Goal: Task Accomplishment & Management: Complete application form

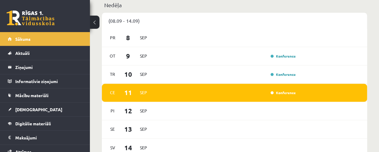
scroll to position [449, 0]
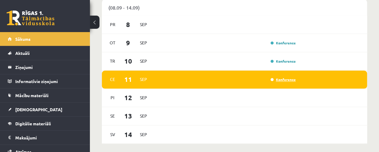
click at [280, 81] on link "Konference" at bounding box center [282, 79] width 25 height 5
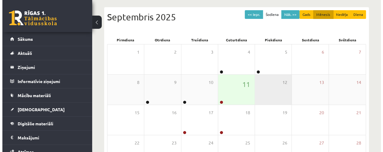
scroll to position [60, 0]
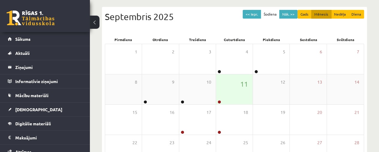
click at [218, 101] on link at bounding box center [219, 102] width 4 height 4
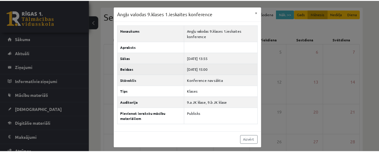
scroll to position [1, 0]
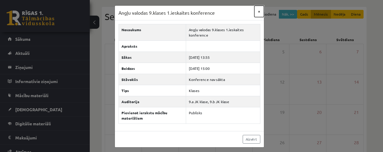
click at [259, 11] on button "×" at bounding box center [259, 11] width 10 height 11
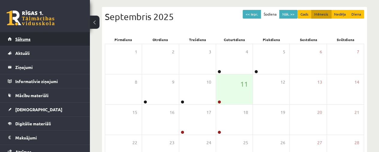
click at [23, 36] on link "Sākums" at bounding box center [45, 39] width 75 height 14
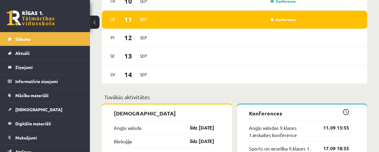
scroll to position [599, 0]
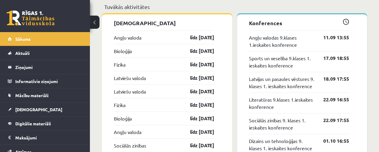
drag, startPoint x: 257, startPoint y: 40, endPoint x: 264, endPoint y: 6, distance: 34.5
drag, startPoint x: 264, startPoint y: 6, endPoint x: 259, endPoint y: 2, distance: 6.4
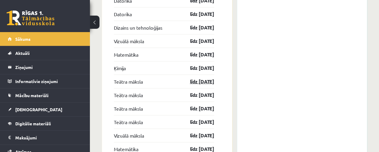
scroll to position [928, 0]
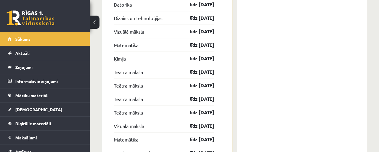
drag, startPoint x: 198, startPoint y: 98, endPoint x: 226, endPoint y: 69, distance: 40.6
drag, startPoint x: 226, startPoint y: 69, endPoint x: 221, endPoint y: 37, distance: 32.2
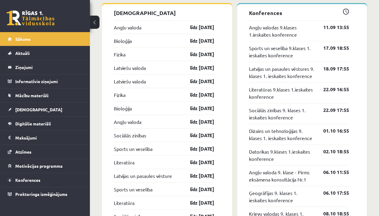
scroll to position [626, 0]
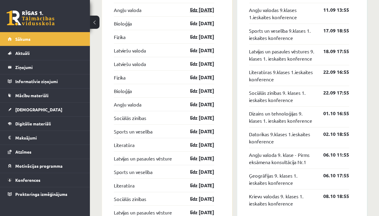
click at [203, 12] on link "līdz 15.09.25" at bounding box center [196, 9] width 35 height 7
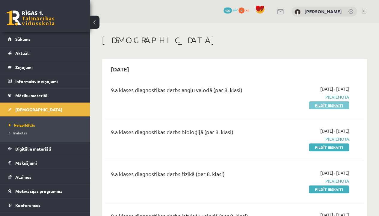
click at [328, 106] on link "Pildīt ieskaiti" at bounding box center [329, 105] width 40 height 8
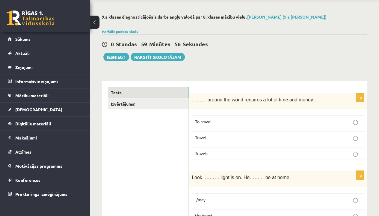
scroll to position [30, 0]
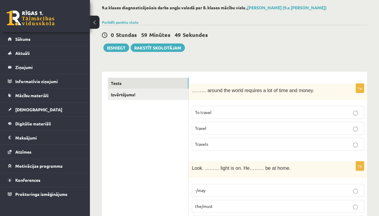
click at [283, 114] on p "To travel" at bounding box center [278, 112] width 166 height 6
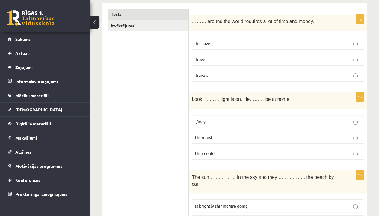
scroll to position [120, 0]
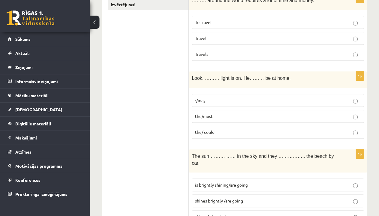
click at [277, 130] on p "the/ could" at bounding box center [278, 132] width 166 height 6
click at [282, 113] on p "the/must" at bounding box center [278, 116] width 166 height 6
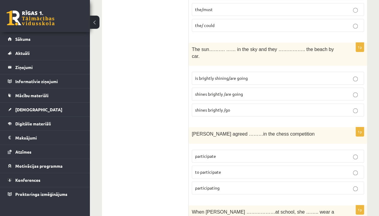
scroll to position [299, 0]
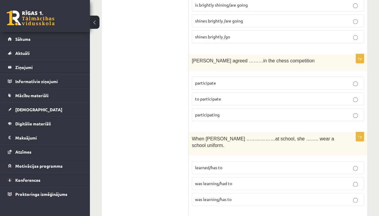
click at [216, 96] on span "to participate" at bounding box center [208, 98] width 26 height 5
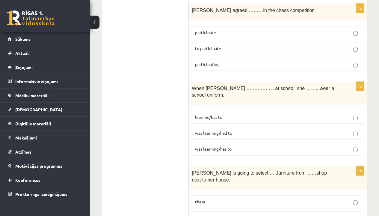
scroll to position [359, 0]
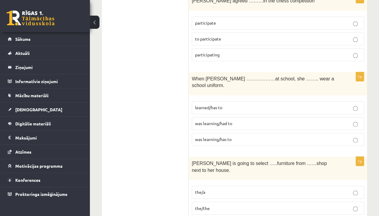
click at [241, 120] on p "was learning/had to" at bounding box center [278, 123] width 166 height 6
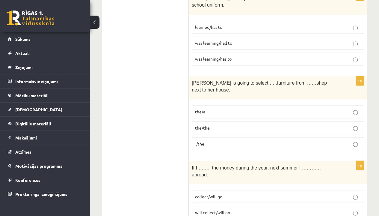
scroll to position [449, 0]
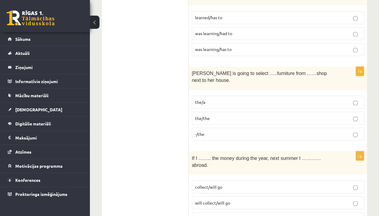
click at [222, 127] on label "-/the" at bounding box center [278, 133] width 172 height 13
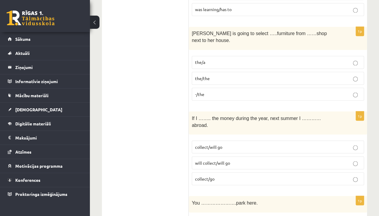
scroll to position [509, 0]
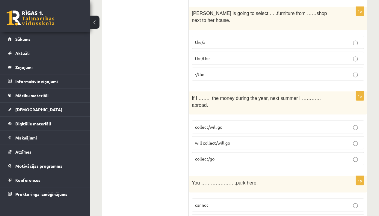
click at [236, 139] on p "will collect/will go" at bounding box center [278, 142] width 166 height 6
click at [217, 124] on span "collect/will go" at bounding box center [208, 126] width 27 height 5
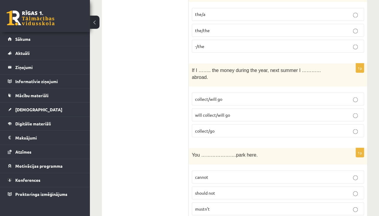
scroll to position [569, 0]
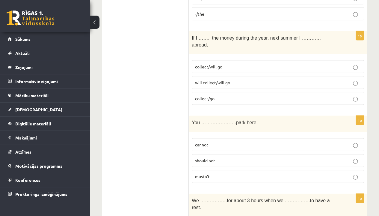
click at [220, 141] on p "cannot" at bounding box center [278, 144] width 166 height 6
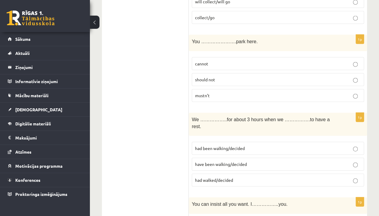
scroll to position [659, 0]
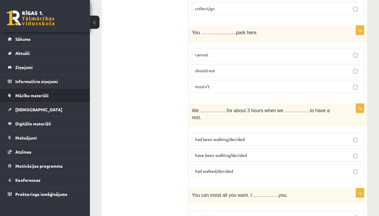
click at [7, 90] on li "Mācību materiāli Mācību materiāli Pieslēgties Uzdevumiem Literatūras saraksts D…" at bounding box center [45, 95] width 90 height 14
click at [7, 91] on li "Mācību materiāli Mācību materiāli Pieslēgties Uzdevumiem Literatūras saraksts D…" at bounding box center [45, 95] width 90 height 14
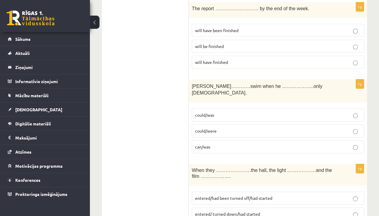
scroll to position [2188, 0]
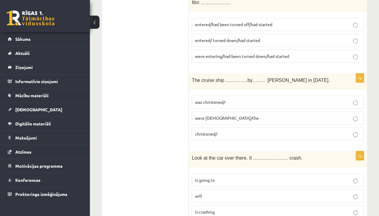
scroll to position [2158, 0]
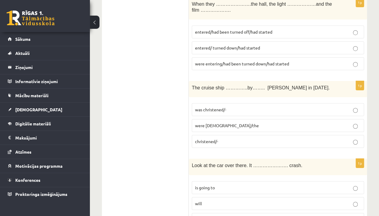
click at [229, 184] on p "is going to" at bounding box center [278, 187] width 166 height 6
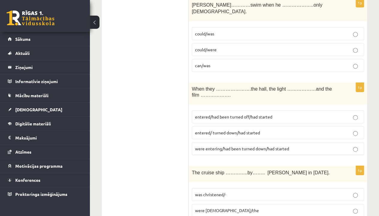
scroll to position [2068, 0]
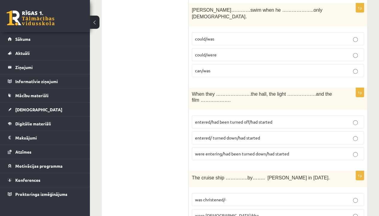
click at [229, 196] on p "was christened/-" at bounding box center [278, 199] width 166 height 6
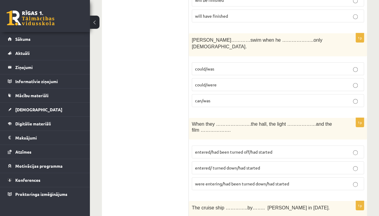
scroll to position [2008, 0]
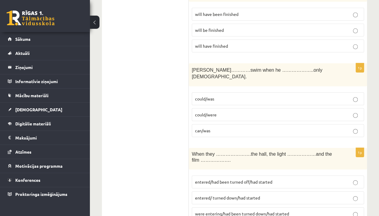
click at [293, 194] on p "entered/ turned down/had started" at bounding box center [278, 197] width 166 height 6
click at [296, 210] on p "were entering/had been turned down/had started" at bounding box center [278, 213] width 166 height 6
click at [335, 178] on p "entered/had been turned off/had started" at bounding box center [278, 181] width 166 height 6
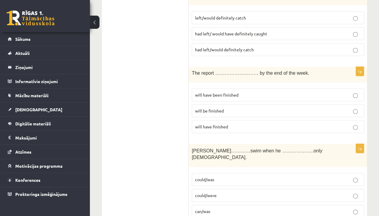
scroll to position [1918, 0]
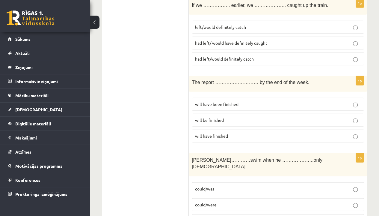
click at [323, 185] on p "could/was" at bounding box center [278, 188] width 166 height 6
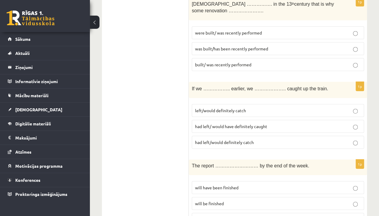
scroll to position [1828, 0]
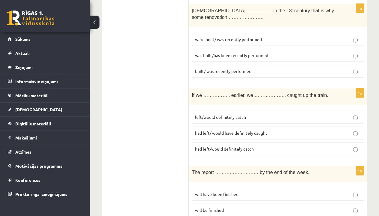
click at [244, 207] on p "will be finished" at bounding box center [278, 210] width 166 height 6
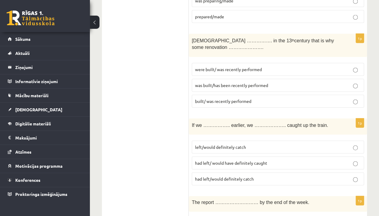
scroll to position [1768, 0]
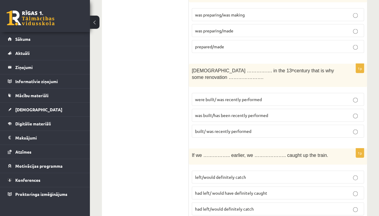
click at [278, 189] on p "had left/ would have definitely caught" at bounding box center [278, 192] width 166 height 6
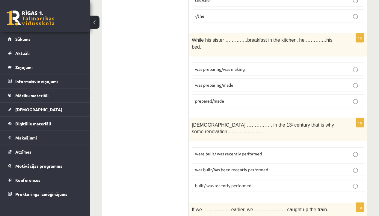
scroll to position [1679, 0]
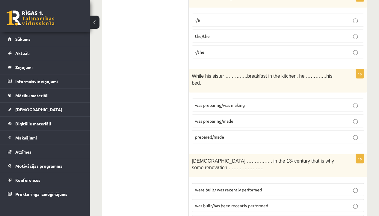
click at [276, 202] on p "was built/has been recently performed" at bounding box center [278, 205] width 166 height 6
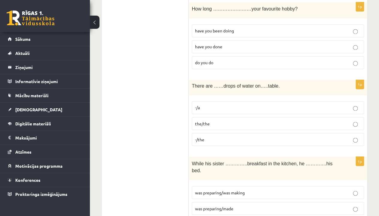
scroll to position [1589, 0]
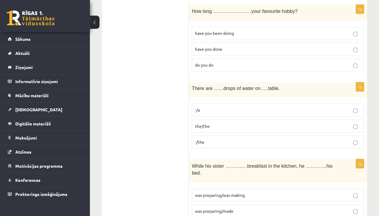
click at [234, 192] on span "was preparing/was making" at bounding box center [220, 194] width 50 height 5
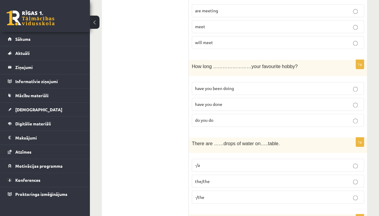
scroll to position [1529, 0]
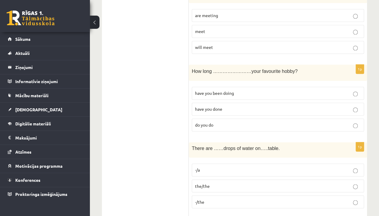
click at [233, 198] on p "-/the" at bounding box center [278, 201] width 166 height 6
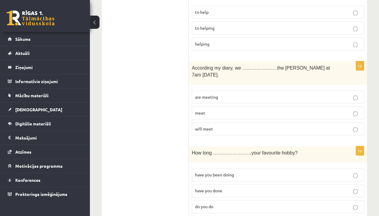
scroll to position [1439, 0]
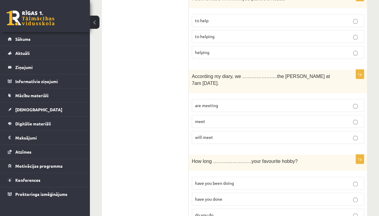
click at [233, 180] on span "have you been doing" at bounding box center [214, 182] width 39 height 5
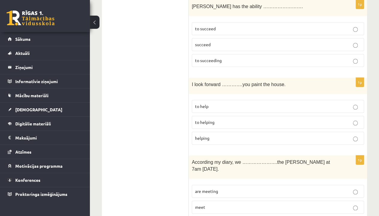
scroll to position [1349, 0]
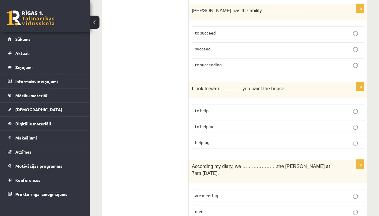
click at [227, 192] on p "are meeting" at bounding box center [278, 195] width 166 height 6
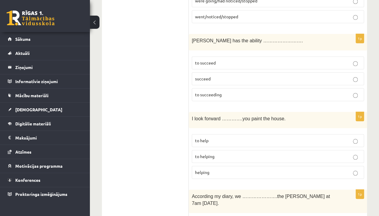
scroll to position [1290, 0]
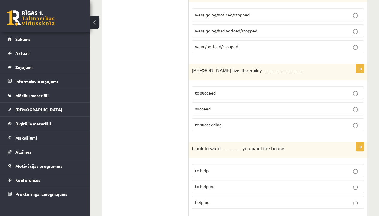
click at [227, 180] on label "to helping" at bounding box center [278, 186] width 172 height 13
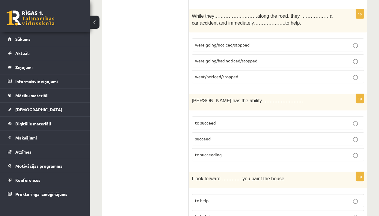
scroll to position [1230, 0]
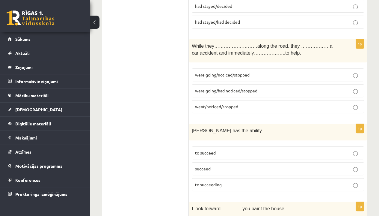
click at [229, 149] on p "to succeed" at bounding box center [278, 152] width 166 height 6
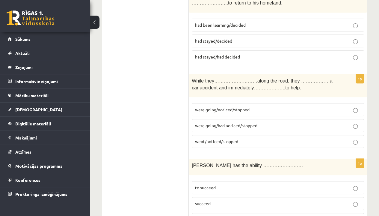
scroll to position [1170, 0]
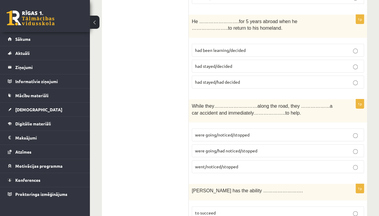
click at [221, 132] on span "were going/noticed/stopped" at bounding box center [222, 134] width 54 height 5
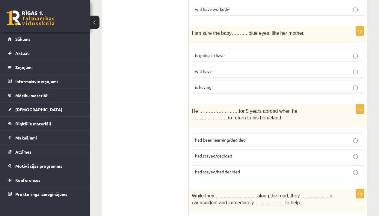
scroll to position [1080, 0]
click at [232, 153] on p "had stayed/decided" at bounding box center [278, 156] width 166 height 6
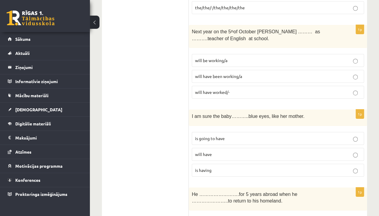
scroll to position [990, 0]
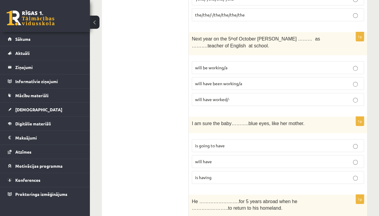
click at [227, 142] on p "is going to have" at bounding box center [278, 145] width 166 height 6
click at [230, 158] on p "will have" at bounding box center [278, 161] width 166 height 6
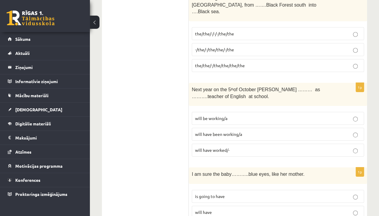
scroll to position [900, 0]
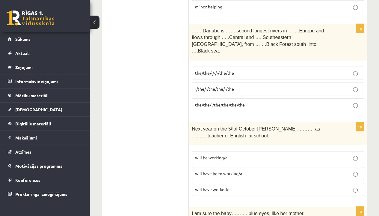
click at [213, 154] on span "will be working/a" at bounding box center [211, 156] width 32 height 5
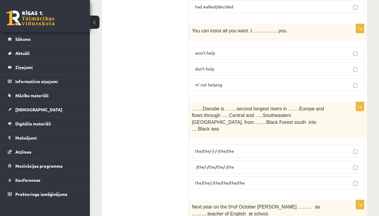
scroll to position [811, 0]
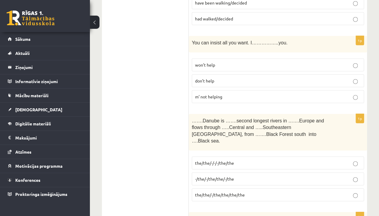
click at [226, 156] on label "the/the/-/-/-/the/the" at bounding box center [278, 162] width 172 height 13
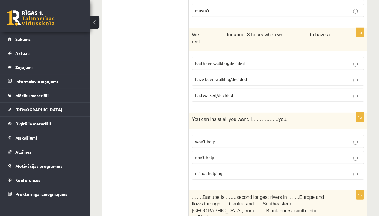
scroll to position [721, 0]
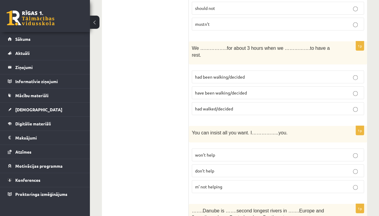
click at [223, 151] on p "won’t help" at bounding box center [278, 154] width 166 height 6
click at [213, 180] on label "m’ not helping" at bounding box center [278, 186] width 172 height 13
click at [239, 151] on p "won’t help" at bounding box center [278, 154] width 166 height 6
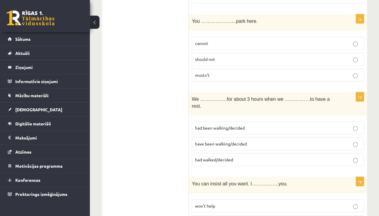
scroll to position [661, 0]
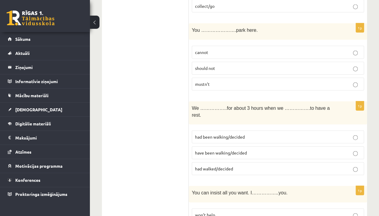
click at [249, 134] on p "had been walking/decided" at bounding box center [278, 137] width 166 height 6
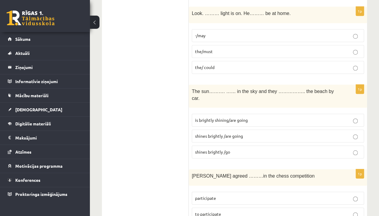
scroll to position [182, 0]
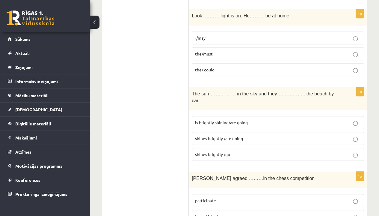
click at [238, 119] on span "is brightly shining/are going" at bounding box center [221, 121] width 53 height 5
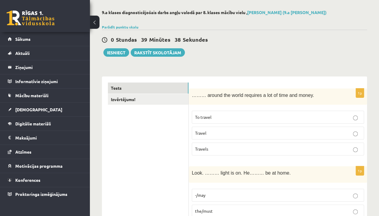
scroll to position [0, 0]
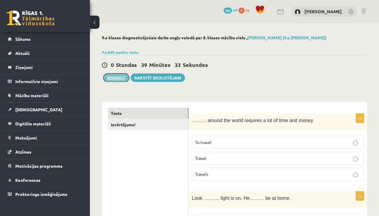
click at [119, 79] on button "Iesniegt" at bounding box center [116, 77] width 26 height 8
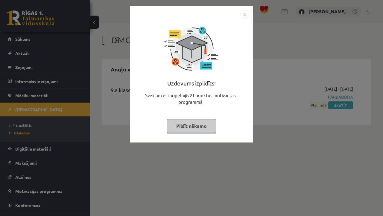
click at [242, 17] on img "Close" at bounding box center [244, 14] width 9 height 9
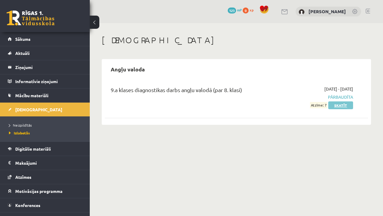
click at [346, 107] on link "Skatīt" at bounding box center [340, 105] width 25 height 8
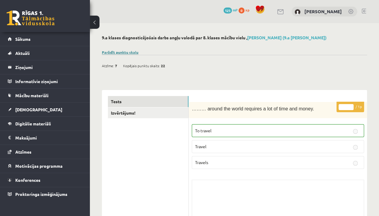
click at [122, 53] on link "Parādīt punktu skalu" at bounding box center [120, 52] width 37 height 5
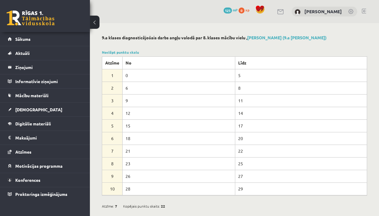
click at [95, 21] on button at bounding box center [95, 22] width 10 height 13
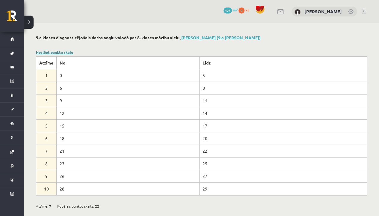
click at [59, 51] on link "Noslēpt punktu skalu" at bounding box center [54, 52] width 37 height 5
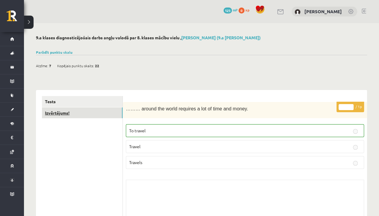
click at [68, 112] on link "Izvērtējums!" at bounding box center [82, 112] width 81 height 11
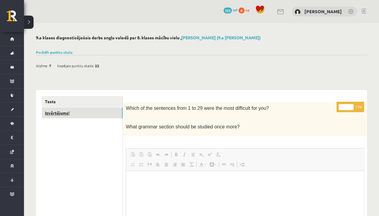
click at [60, 114] on link "Izvērtējums!" at bounding box center [82, 112] width 81 height 11
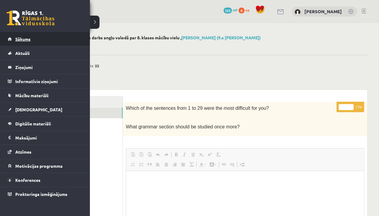
click at [22, 40] on span "Sākums" at bounding box center [22, 38] width 15 height 5
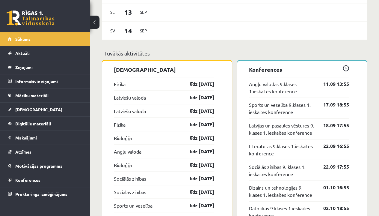
scroll to position [590, 0]
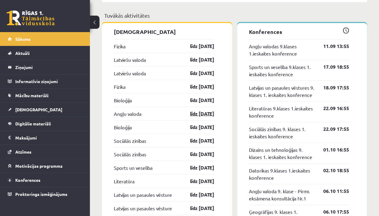
click at [192, 114] on link "līdz [DATE]" at bounding box center [196, 113] width 35 height 7
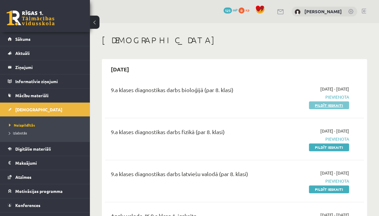
click at [311, 106] on link "Pildīt ieskaiti" at bounding box center [329, 105] width 40 height 8
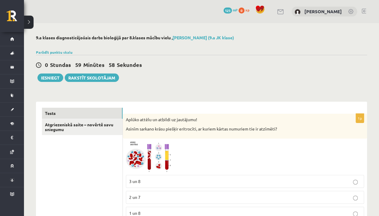
scroll to position [60, 0]
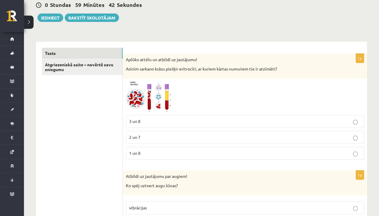
click at [168, 101] on img at bounding box center [148, 96] width 45 height 30
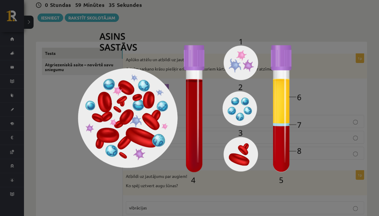
click at [350, 7] on div at bounding box center [189, 108] width 379 height 216
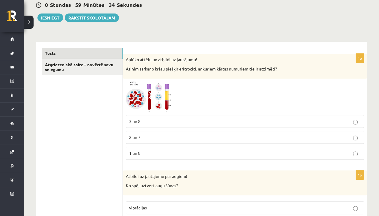
click at [154, 94] on img at bounding box center [148, 96] width 45 height 30
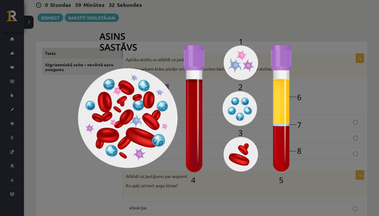
drag, startPoint x: 322, startPoint y: 19, endPoint x: 311, endPoint y: 27, distance: 13.7
click at [321, 20] on div at bounding box center [189, 108] width 379 height 216
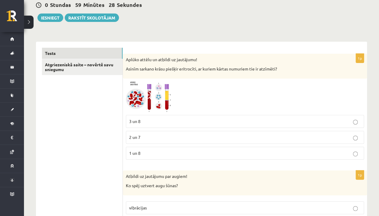
click at [162, 89] on img at bounding box center [148, 96] width 45 height 30
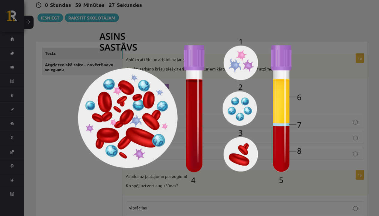
click at [326, 39] on div at bounding box center [189, 108] width 379 height 216
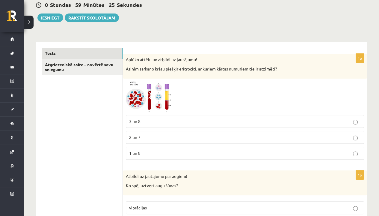
click at [152, 94] on span at bounding box center [149, 96] width 10 height 10
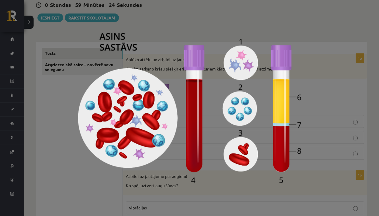
click at [314, 36] on div at bounding box center [189, 108] width 379 height 216
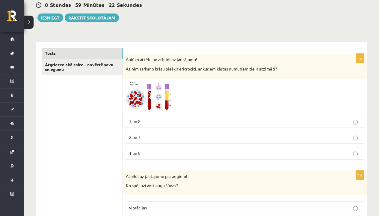
click at [156, 115] on label "3 un 8" at bounding box center [245, 121] width 238 height 13
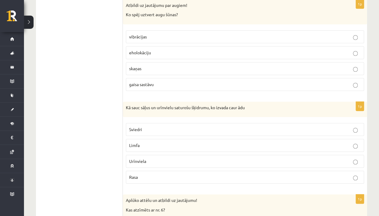
scroll to position [239, 0]
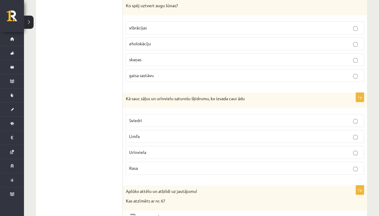
click at [171, 118] on p "Sviedri" at bounding box center [244, 120] width 231 height 6
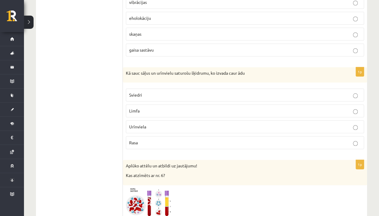
scroll to position [210, 0]
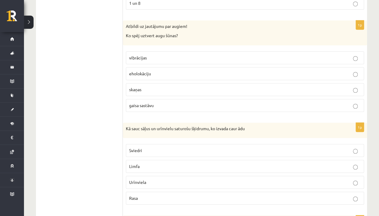
click at [142, 60] on p "vibrācijas" at bounding box center [244, 57] width 231 height 6
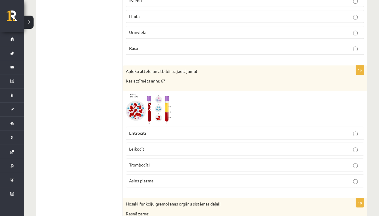
scroll to position [389, 0]
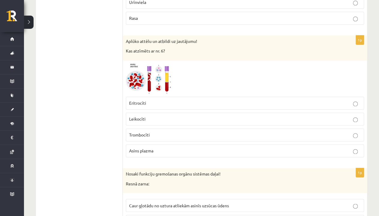
click at [164, 84] on img at bounding box center [148, 78] width 45 height 30
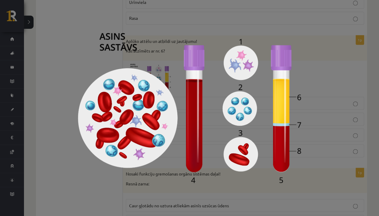
click at [318, 38] on div at bounding box center [189, 108] width 379 height 216
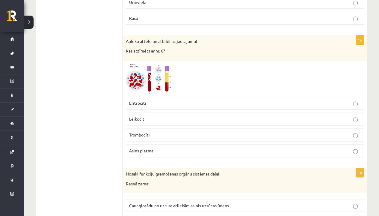
click at [163, 86] on img at bounding box center [148, 78] width 45 height 30
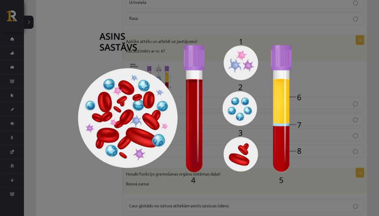
click at [341, 72] on div at bounding box center [189, 108] width 379 height 216
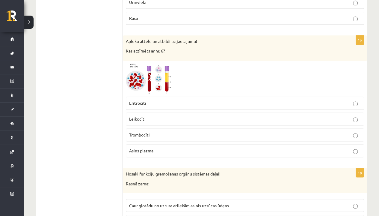
click at [192, 147] on p "Asins plazma" at bounding box center [244, 150] width 231 height 6
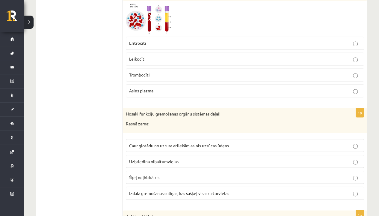
scroll to position [479, 0]
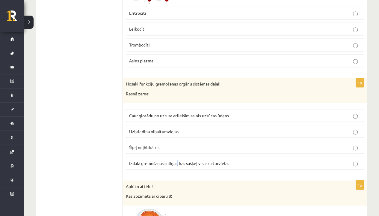
click at [178, 160] on span "Izdala gremošanas suliņas, kas sašķeļ visas uzturvielas" at bounding box center [179, 162] width 100 height 5
click at [241, 160] on p "Izdala gremošanas suliņas, kas sašķeļ visas uzturvielas" at bounding box center [244, 163] width 231 height 6
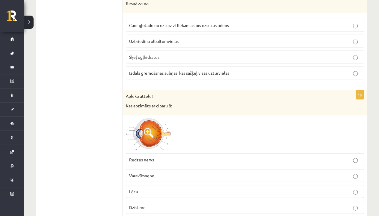
click at [139, 141] on img at bounding box center [148, 134] width 45 height 32
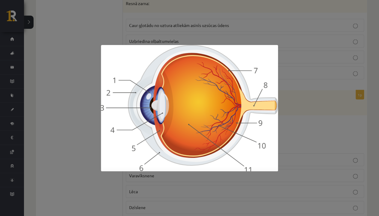
click at [326, 81] on div at bounding box center [189, 108] width 379 height 216
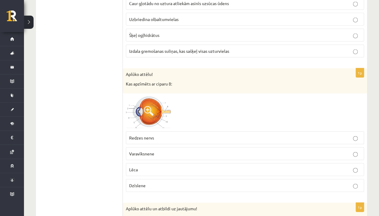
scroll to position [599, 0]
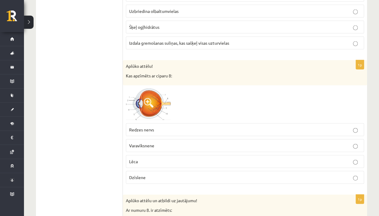
click at [180, 126] on p "Redzes nervs" at bounding box center [244, 129] width 231 height 6
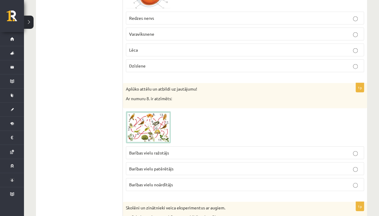
scroll to position [718, 0]
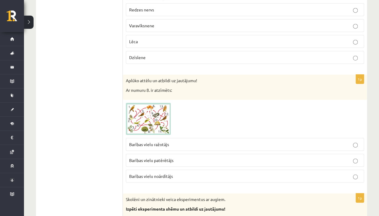
click at [162, 108] on img at bounding box center [148, 119] width 45 height 32
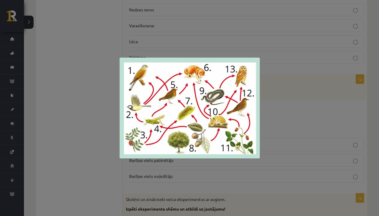
click at [267, 62] on div at bounding box center [189, 108] width 379 height 216
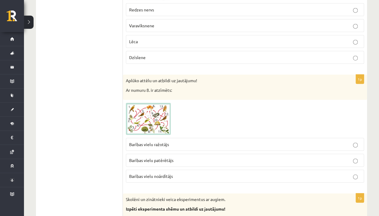
click at [175, 141] on p "Barības vielu ražotājs" at bounding box center [244, 144] width 231 height 6
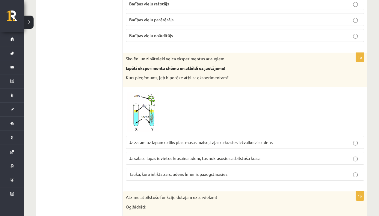
scroll to position [868, 0]
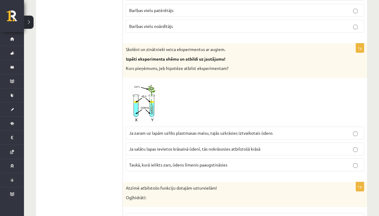
click at [151, 94] on span at bounding box center [149, 95] width 10 height 10
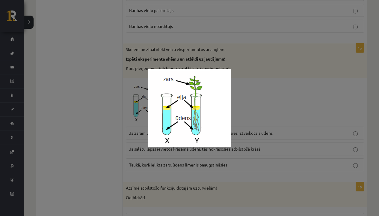
click at [259, 86] on div at bounding box center [189, 108] width 379 height 216
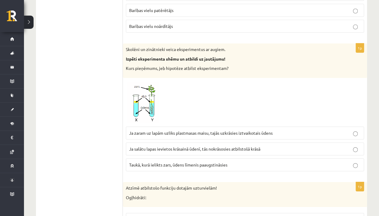
click at [144, 103] on img at bounding box center [148, 102] width 45 height 43
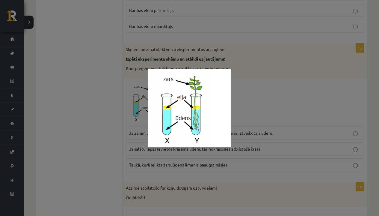
click at [248, 93] on div at bounding box center [189, 108] width 379 height 216
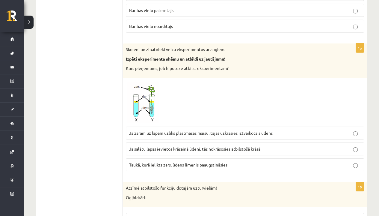
click at [157, 104] on img at bounding box center [148, 102] width 45 height 43
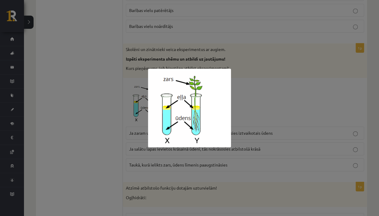
click at [262, 106] on div at bounding box center [189, 108] width 379 height 216
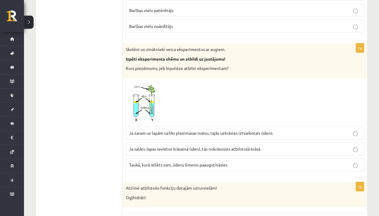
click at [141, 98] on img at bounding box center [148, 102] width 45 height 43
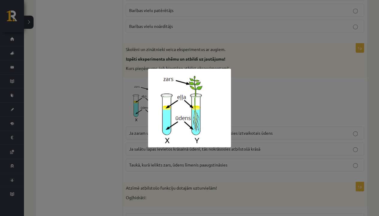
click at [274, 99] on div at bounding box center [189, 108] width 379 height 216
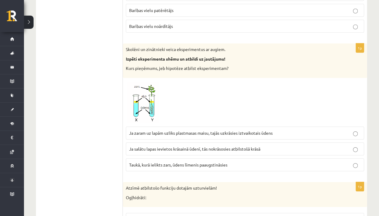
click at [271, 116] on div at bounding box center [245, 102] width 238 height 43
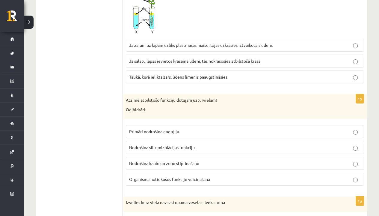
scroll to position [958, 0]
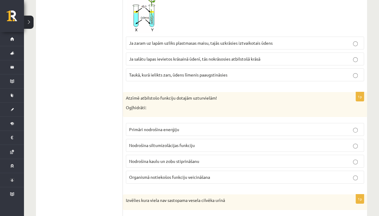
click at [188, 126] on p "Primāri nodrošina enerģiju" at bounding box center [244, 129] width 231 height 6
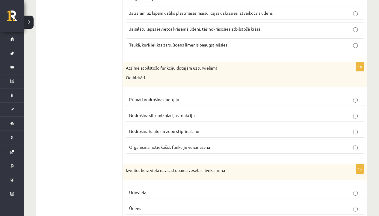
click at [280, 125] on label "Nodrošina kaulu un zobu stiprināšanu" at bounding box center [245, 131] width 238 height 13
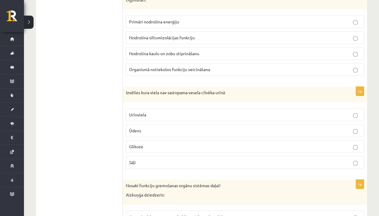
scroll to position [1078, 0]
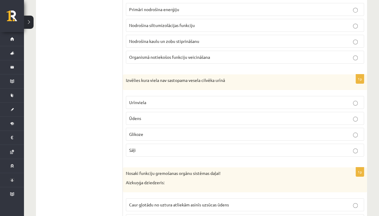
click at [261, 131] on p "Glikoze" at bounding box center [244, 134] width 231 height 6
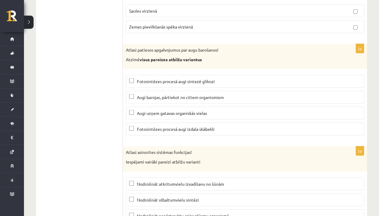
scroll to position [2863, 0]
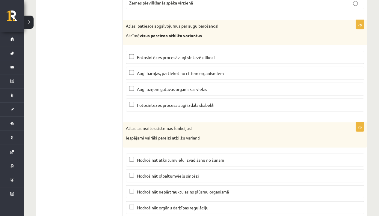
click at [239, 188] on p "Nodrošināt nepārtrauktu asins plūsmu organismā" at bounding box center [244, 191] width 231 height 6
click at [223, 204] on p "Nodrošināt orgānu darbības regulāciju" at bounding box center [244, 207] width 231 height 6
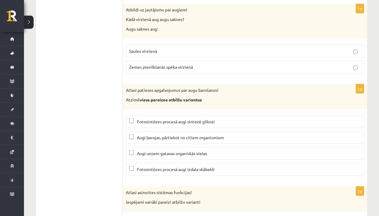
scroll to position [2774, 0]
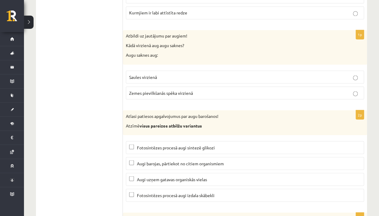
click at [214, 192] on span "Fotosintēzes procesā augi izdala skābekli" at bounding box center [176, 194] width 78 height 5
click at [216, 172] on label "Augi uzņem gatavas organiskās vielas" at bounding box center [245, 178] width 238 height 13
click at [235, 160] on p "Augi barojas, pārtiekot no citiem organismiem" at bounding box center [244, 163] width 231 height 6
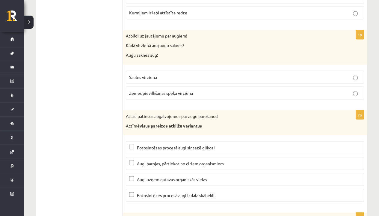
click at [223, 172] on label "Augi uzņem gatavas organiskās vielas" at bounding box center [245, 178] width 238 height 13
click at [221, 144] on p "Fotosintēzes procesā augi sintezē glikozi" at bounding box center [244, 147] width 231 height 6
click at [216, 141] on label "Fotosintēzes procesā augi sintezē glikozi" at bounding box center [245, 147] width 238 height 13
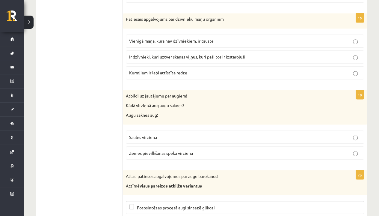
scroll to position [2684, 0]
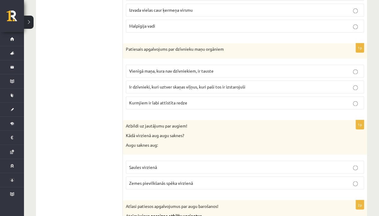
click at [199, 163] on p "Saules virzienā" at bounding box center [244, 166] width 231 height 6
click at [195, 176] on label "Zemes pievilkšanās spēka virzienā" at bounding box center [245, 182] width 238 height 13
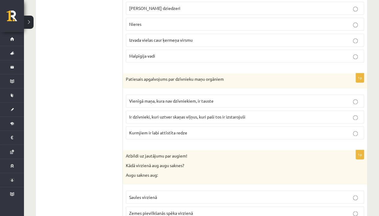
scroll to position [2624, 0]
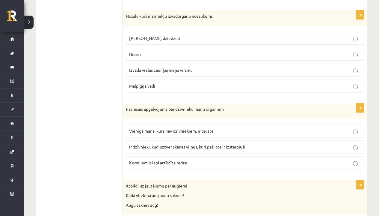
drag, startPoint x: 194, startPoint y: 154, endPoint x: 98, endPoint y: 144, distance: 96.9
click at [196, 144] on span "Ir dzīvnieki, kuri uztver skaņas viļņus, kuri paši tos ir izstarojuši" at bounding box center [187, 146] width 116 height 5
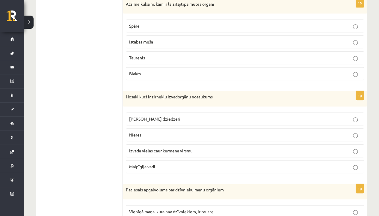
scroll to position [2534, 0]
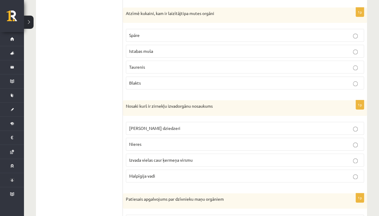
click at [229, 153] on label "Izvada vielas caur ķermeņa virsmu" at bounding box center [245, 159] width 238 height 13
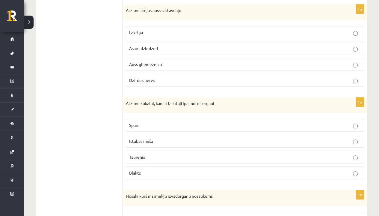
click at [158, 138] on p "Istabas muša" at bounding box center [244, 141] width 231 height 6
click at [143, 119] on label "Spāre" at bounding box center [245, 125] width 238 height 13
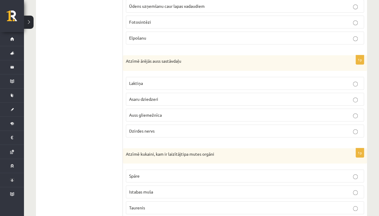
scroll to position [2384, 0]
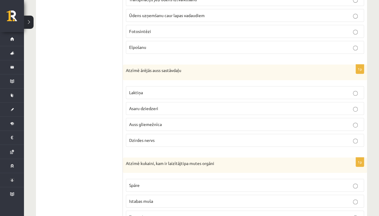
click at [149, 121] on span "Auss gliemežnīca" at bounding box center [145, 123] width 33 height 5
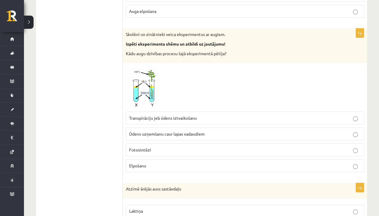
scroll to position [2265, 0]
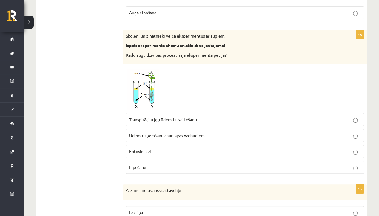
click at [142, 84] on img at bounding box center [148, 88] width 45 height 43
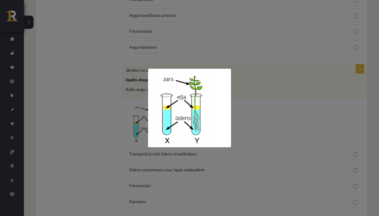
scroll to position [2235, 0]
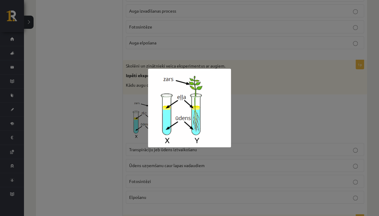
click at [197, 122] on img at bounding box center [189, 108] width 83 height 78
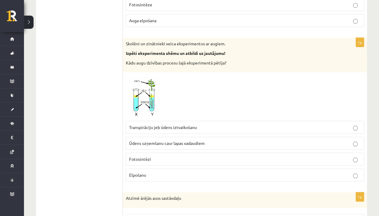
scroll to position [2265, 0]
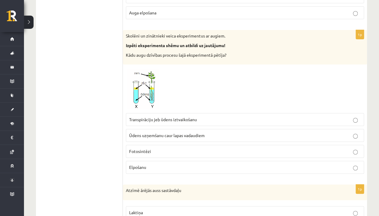
click at [136, 78] on img at bounding box center [148, 88] width 45 height 43
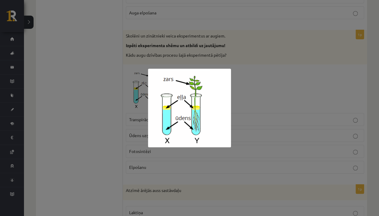
click at [237, 89] on div at bounding box center [189, 108] width 379 height 216
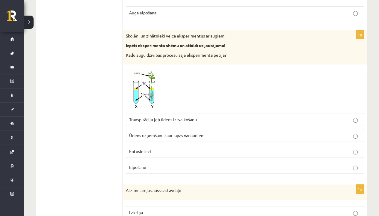
click at [181, 132] on span "Ūdens uzņemšanu caur lapas vadaudiem" at bounding box center [166, 134] width 75 height 5
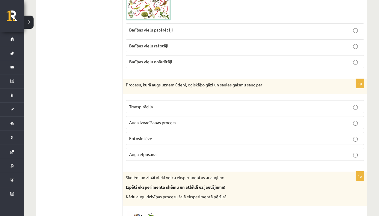
scroll to position [2115, 0]
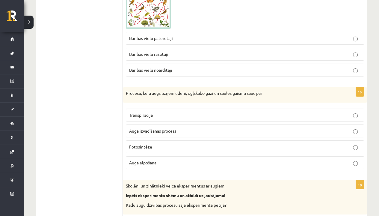
click at [157, 143] on p "Fotosintēze" at bounding box center [244, 146] width 231 height 6
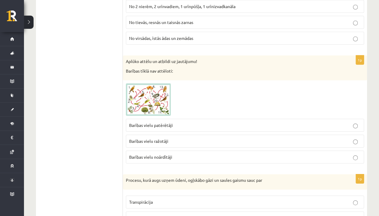
scroll to position [2025, 0]
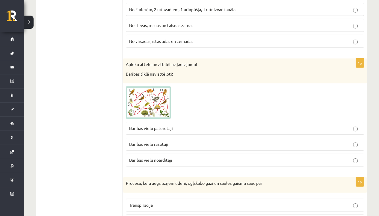
click at [159, 95] on img at bounding box center [148, 102] width 45 height 32
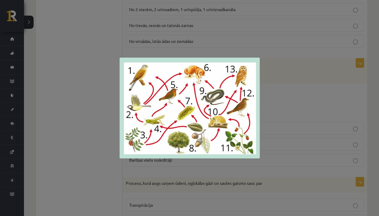
click at [272, 78] on div at bounding box center [189, 108] width 379 height 216
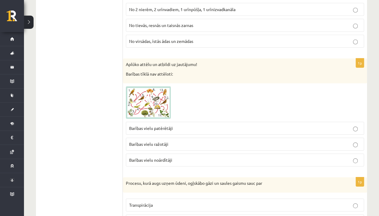
click at [180, 157] on p "Barības vielu noārdītāji" at bounding box center [244, 160] width 231 height 6
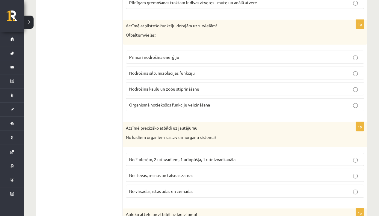
scroll to position [1935, 0]
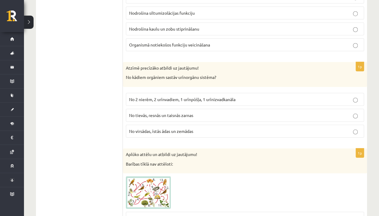
click at [180, 96] on span "No 2 nierēm, 2 urīnvadiem, 1 urīnpūšļa, 1 urīnizvadkanāla" at bounding box center [182, 98] width 106 height 5
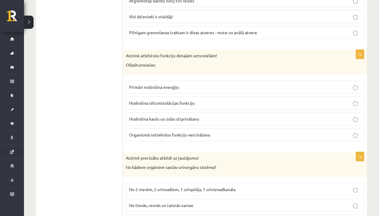
scroll to position [1816, 0]
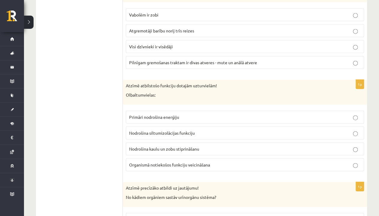
click at [214, 161] on p "Organismā notiekošos funkciju veicināšana" at bounding box center [244, 164] width 231 height 6
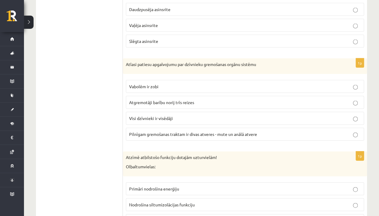
scroll to position [1726, 0]
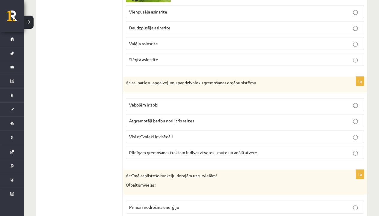
click at [163, 98] on label "Vabolēm ir zobi" at bounding box center [245, 104] width 238 height 13
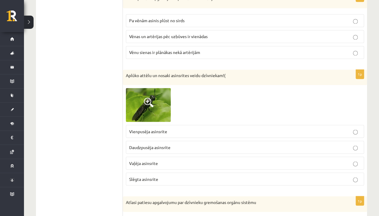
scroll to position [1606, 0]
click at [154, 91] on img at bounding box center [148, 105] width 45 height 34
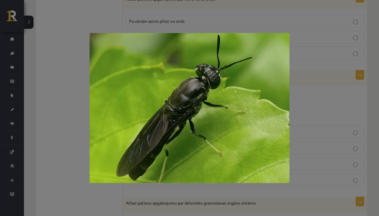
click at [342, 98] on div at bounding box center [189, 108] width 379 height 216
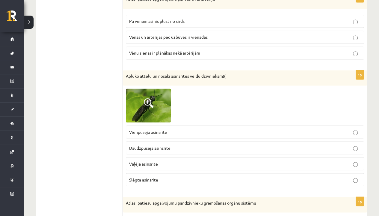
click at [151, 98] on img at bounding box center [148, 105] width 45 height 34
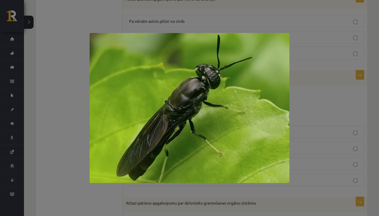
click at [274, 93] on img at bounding box center [189, 108] width 199 height 150
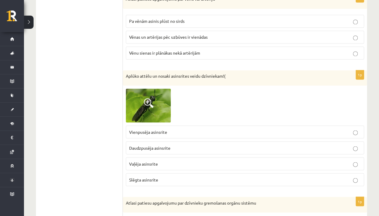
click at [177, 144] on p "Daudzpusēja asinsrite" at bounding box center [244, 147] width 231 height 6
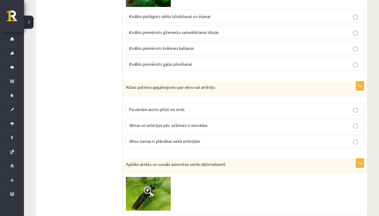
scroll to position [1516, 0]
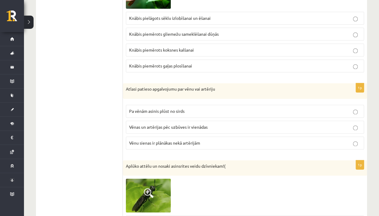
click at [181, 108] on span "Pa vēnām asinis plūst no sirds" at bounding box center [156, 110] width 55 height 5
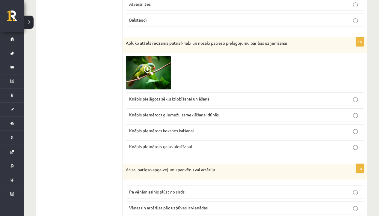
scroll to position [1427, 0]
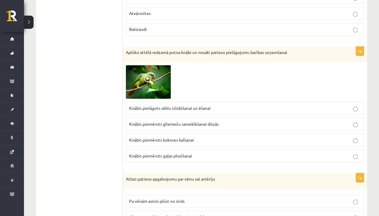
click at [149, 65] on img at bounding box center [148, 82] width 45 height 34
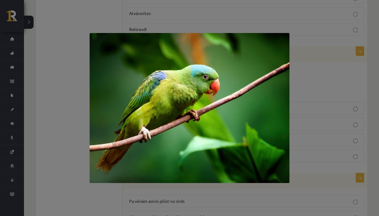
click at [304, 58] on div at bounding box center [189, 108] width 379 height 216
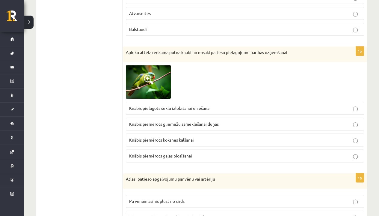
click at [244, 98] on fieldset "Knābis pielāgots sēklu izlobīšanai un ēšanai Knābis piemērots gliemežu sameklēš…" at bounding box center [245, 130] width 238 height 65
click at [263, 101] on label "Knābis pielāgots sēklu izlobīšanai un ēšanai" at bounding box center [245, 107] width 238 height 13
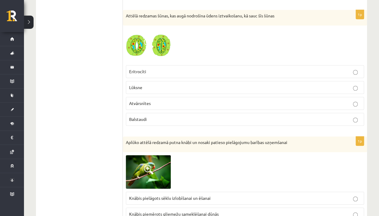
scroll to position [1307, 0]
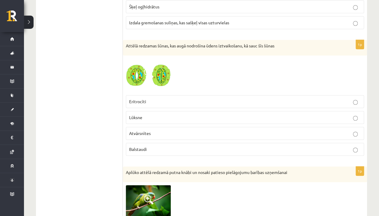
click at [202, 95] on label "Eritrocīti" at bounding box center [245, 101] width 238 height 13
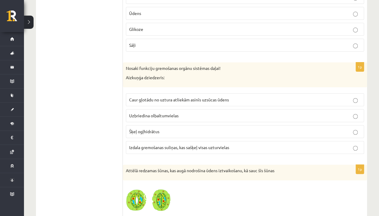
scroll to position [1187, 0]
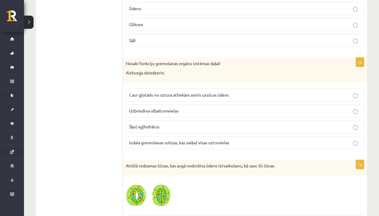
click at [196, 139] on span "Izdala gremošanas suliņas, kas sašķeļ visas uzturvielas" at bounding box center [179, 141] width 100 height 5
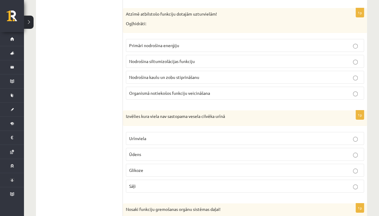
scroll to position [1037, 0]
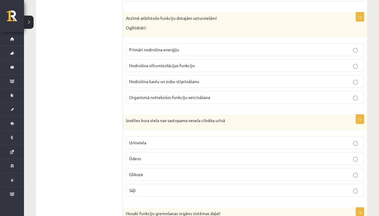
click at [218, 46] on p "Primāri nodrošina enerģiju" at bounding box center [244, 49] width 231 height 6
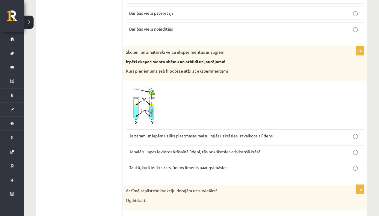
scroll to position [898, 0]
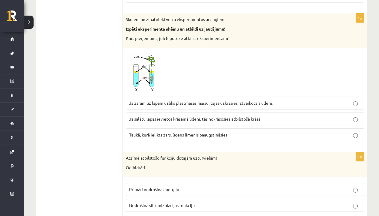
click at [227, 96] on label "Ja zaram uz lapām uzliks plastmasas maisu, tajās uzkrāsies iztvaikotais ūdens" at bounding box center [245, 102] width 238 height 13
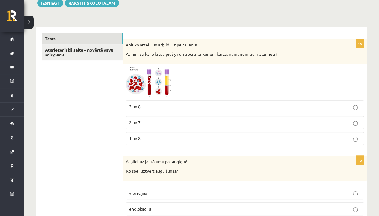
scroll to position [0, 0]
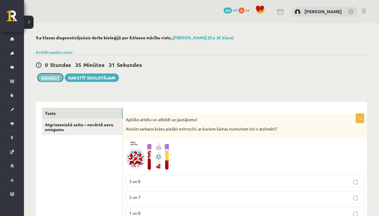
click at [56, 77] on button "Iesniegt" at bounding box center [50, 77] width 26 height 8
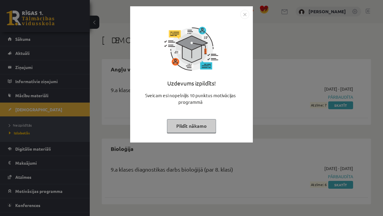
click at [243, 17] on img "Close" at bounding box center [244, 14] width 9 height 9
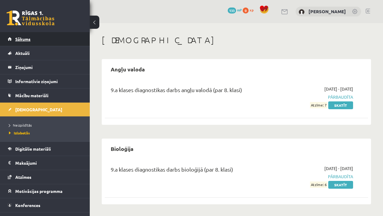
click at [48, 42] on link "Sākums" at bounding box center [45, 39] width 75 height 14
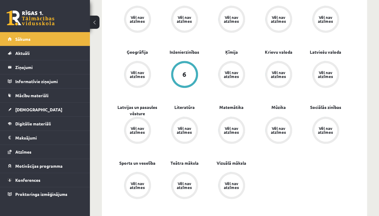
scroll to position [210, 0]
click at [192, 71] on div "6" at bounding box center [184, 74] width 23 height 23
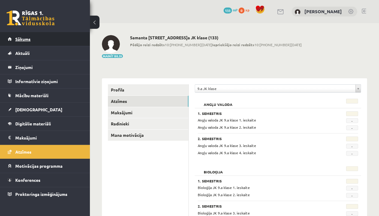
click at [35, 42] on link "Sākums" at bounding box center [45, 39] width 75 height 14
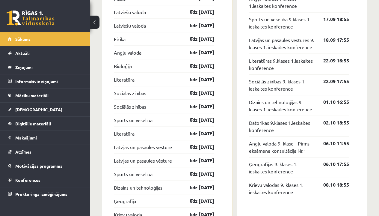
scroll to position [629, 0]
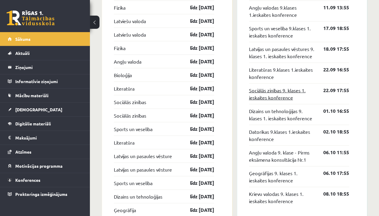
click at [293, 97] on link "Sociālās zinības 9. klases 1. ieskaites konference" at bounding box center [282, 94] width 66 height 14
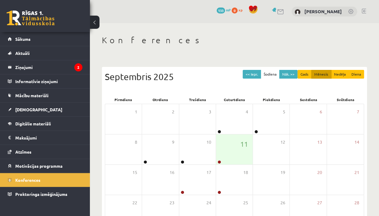
click at [95, 21] on button at bounding box center [95, 22] width 10 height 13
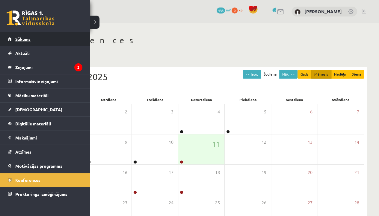
click at [30, 39] on span "Sākums" at bounding box center [22, 38] width 15 height 5
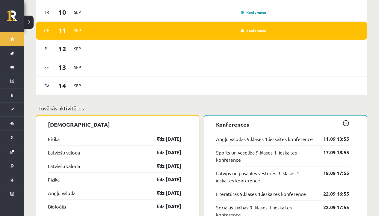
scroll to position [539, 0]
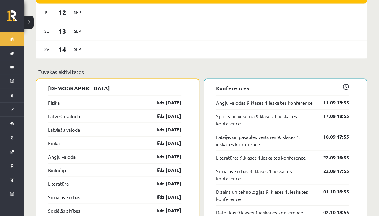
click at [132, 95] on div "Fizika līdz [DATE]" at bounding box center [114, 101] width 133 height 13
click at [159, 98] on link "līdz [DATE]" at bounding box center [163, 101] width 35 height 7
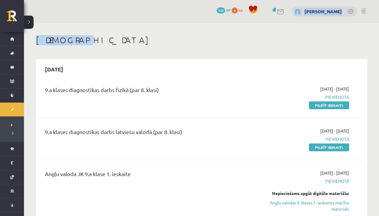
drag, startPoint x: 290, startPoint y: 13, endPoint x: 280, endPoint y: 34, distance: 23.3
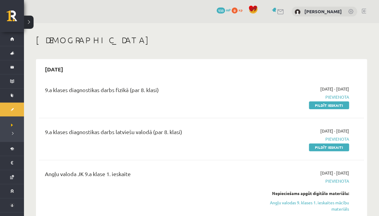
drag, startPoint x: 277, startPoint y: 47, endPoint x: 236, endPoint y: 50, distance: 40.8
drag, startPoint x: 112, startPoint y: 17, endPoint x: 281, endPoint y: 32, distance: 169.8
click at [302, 41] on h1 "[DEMOGRAPHIC_DATA]" at bounding box center [201, 40] width 331 height 10
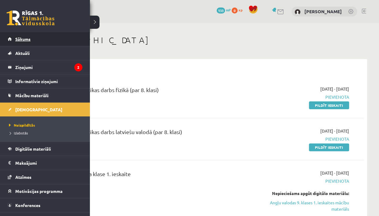
click at [26, 38] on span "Sākums" at bounding box center [22, 38] width 15 height 5
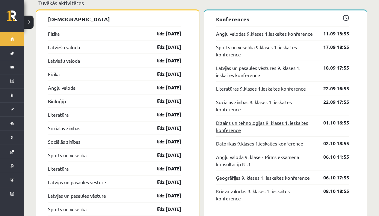
scroll to position [599, 0]
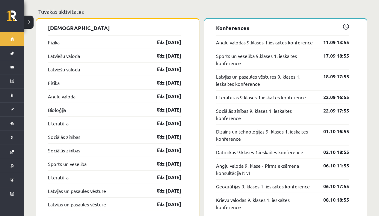
click at [331, 196] on link "08.10 18:55" at bounding box center [331, 199] width 35 height 7
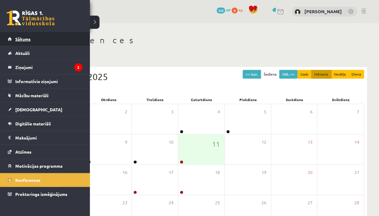
click at [41, 37] on link "Sākums" at bounding box center [45, 39] width 75 height 14
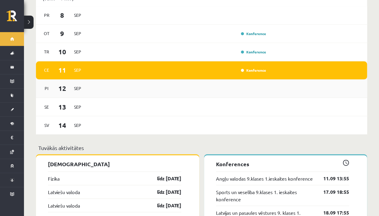
scroll to position [486, 0]
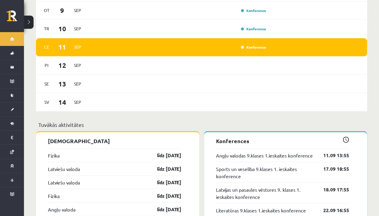
click at [157, 148] on div "Fizika līdz [DATE]" at bounding box center [114, 154] width 133 height 13
click at [157, 151] on link "līdz [DATE]" at bounding box center [163, 154] width 35 height 7
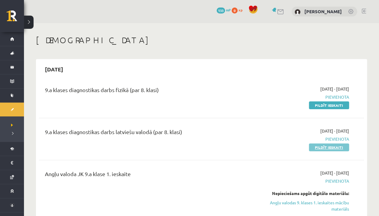
click at [337, 150] on link "Pildīt ieskaiti" at bounding box center [329, 147] width 40 height 8
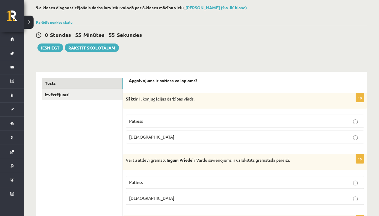
scroll to position [60, 0]
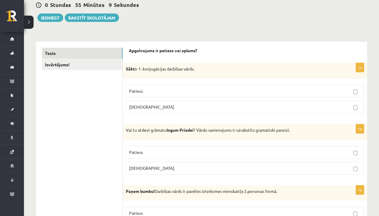
click at [207, 165] on p "[DEMOGRAPHIC_DATA]" at bounding box center [244, 168] width 231 height 6
click at [186, 90] on p "Patiess" at bounding box center [244, 91] width 231 height 6
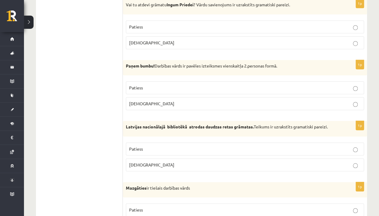
scroll to position [180, 0]
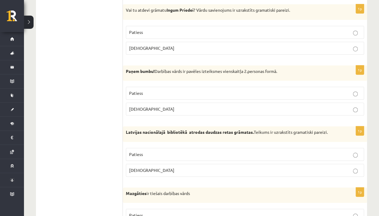
click at [203, 90] on p "Patiess" at bounding box center [244, 93] width 231 height 6
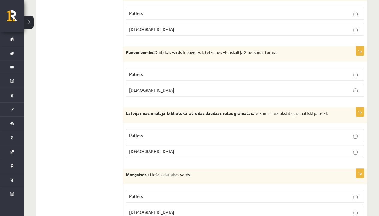
scroll to position [239, 0]
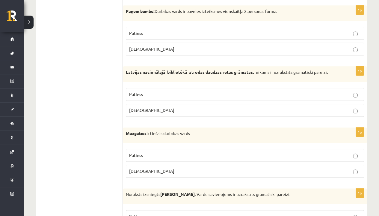
click at [152, 104] on label "[DEMOGRAPHIC_DATA]" at bounding box center [245, 110] width 238 height 13
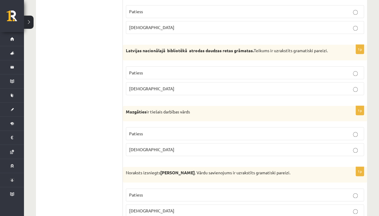
scroll to position [299, 0]
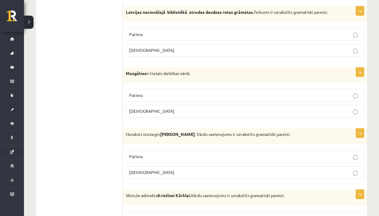
click at [145, 93] on p "Patiess" at bounding box center [244, 95] width 231 height 6
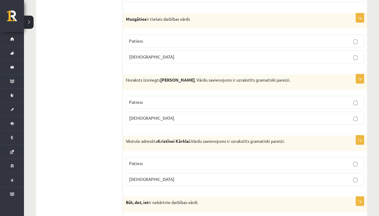
scroll to position [359, 0]
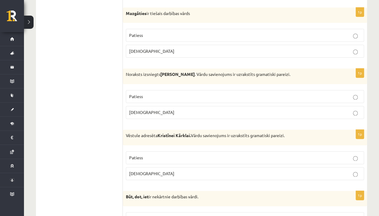
click at [132, 109] on span "[DEMOGRAPHIC_DATA]" at bounding box center [151, 111] width 45 height 5
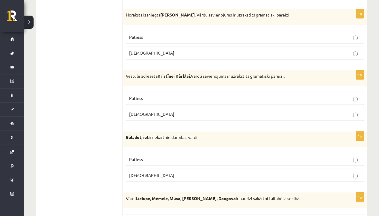
scroll to position [419, 0]
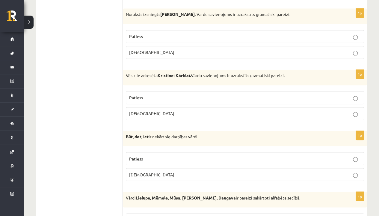
click at [181, 91] on label "Patiess" at bounding box center [245, 97] width 238 height 13
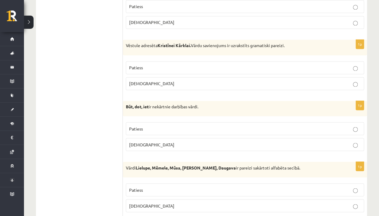
scroll to position [479, 0]
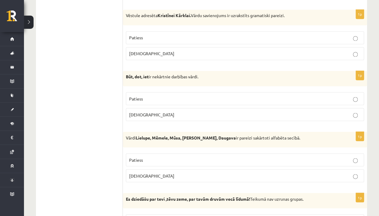
click at [176, 89] on fieldset "Patiess [DEMOGRAPHIC_DATA]" at bounding box center [245, 106] width 238 height 34
click at [174, 92] on label "Patiess" at bounding box center [245, 98] width 238 height 13
click at [177, 172] on p "[DEMOGRAPHIC_DATA]" at bounding box center [244, 175] width 231 height 6
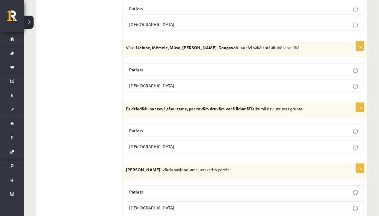
scroll to position [599, 0]
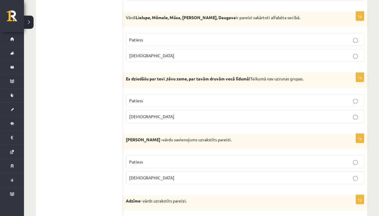
click at [155, 113] on p "[DEMOGRAPHIC_DATA]" at bounding box center [244, 116] width 231 height 6
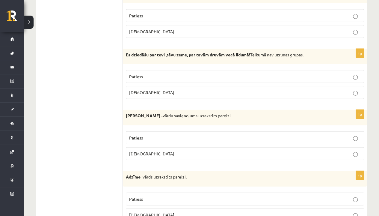
scroll to position [659, 0]
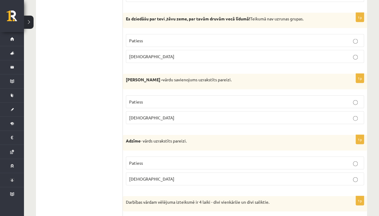
click at [172, 98] on p "Patiess" at bounding box center [244, 101] width 231 height 6
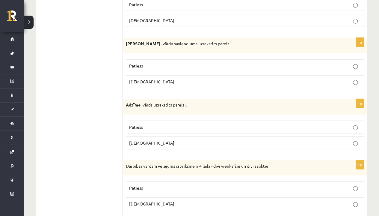
scroll to position [718, 0]
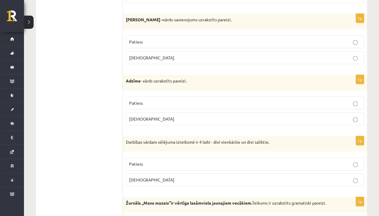
click at [158, 116] on p "[DEMOGRAPHIC_DATA]" at bounding box center [244, 119] width 231 height 6
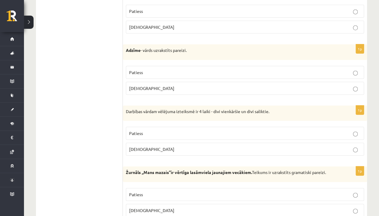
scroll to position [778, 0]
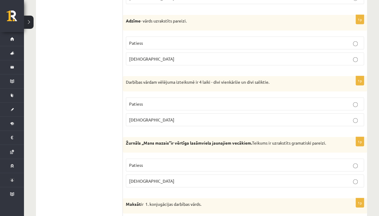
click at [157, 117] on p "[DEMOGRAPHIC_DATA]" at bounding box center [244, 119] width 231 height 6
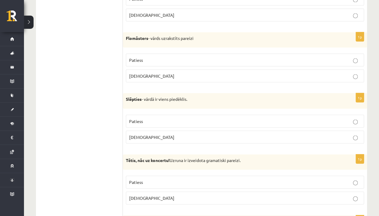
scroll to position [1753, 0]
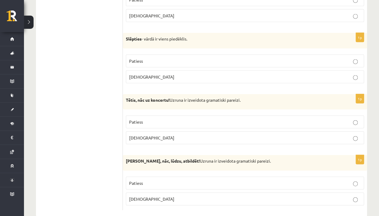
click at [160, 195] on p "Aplams" at bounding box center [244, 198] width 231 height 6
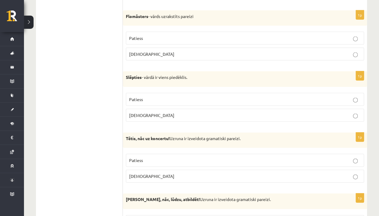
scroll to position [1723, 0]
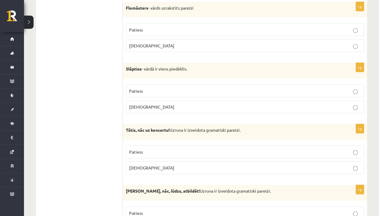
click at [145, 164] on p "Aplams" at bounding box center [244, 167] width 231 height 6
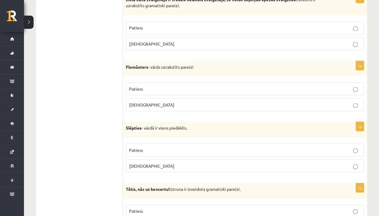
scroll to position [1663, 0]
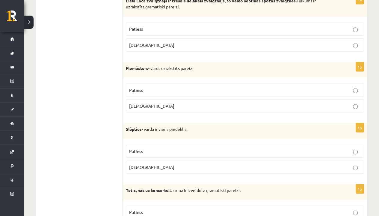
click at [138, 160] on label "Aplams" at bounding box center [245, 166] width 238 height 13
click at [142, 164] on span "Aplams" at bounding box center [151, 166] width 45 height 5
click at [148, 144] on label "Patiess" at bounding box center [245, 150] width 238 height 13
click at [145, 160] on label "Aplams" at bounding box center [245, 166] width 238 height 13
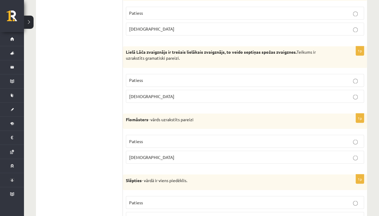
scroll to position [1603, 0]
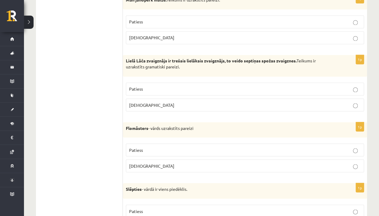
click at [140, 143] on label "Patiess" at bounding box center [245, 149] width 238 height 13
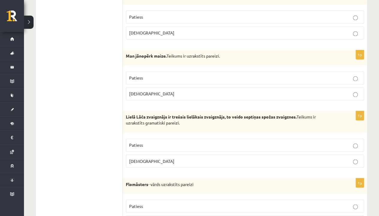
scroll to position [1543, 0]
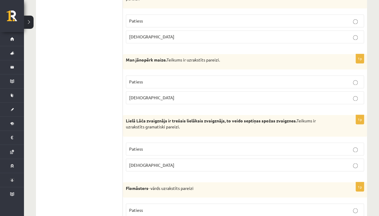
click at [139, 146] on span "Patiess" at bounding box center [136, 148] width 14 height 5
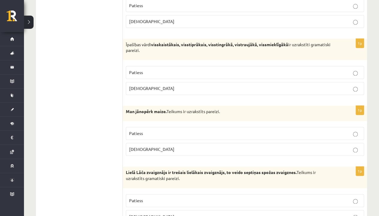
scroll to position [1484, 0]
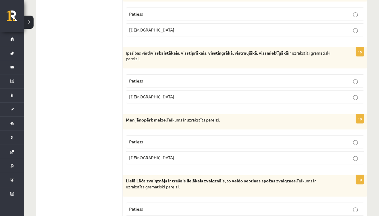
click at [154, 138] on p "Patiess" at bounding box center [244, 141] width 231 height 6
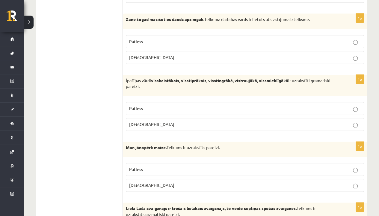
scroll to position [1424, 0]
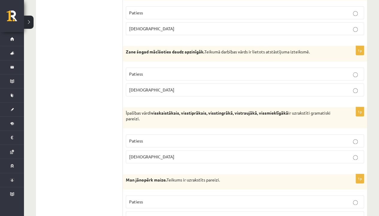
click at [131, 138] on span "Patiess" at bounding box center [136, 140] width 14 height 5
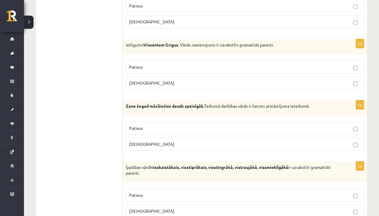
scroll to position [1364, 0]
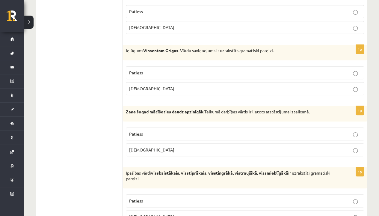
click at [142, 146] on p "Aplams" at bounding box center [244, 149] width 231 height 6
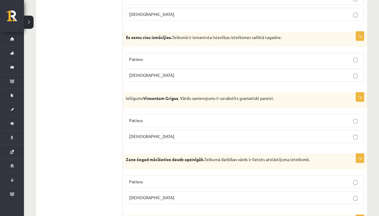
scroll to position [1304, 0]
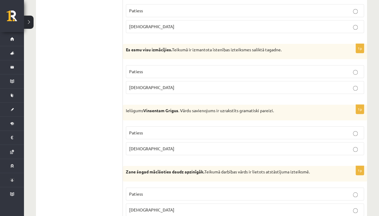
click at [158, 129] on p "Patiess" at bounding box center [244, 132] width 231 height 6
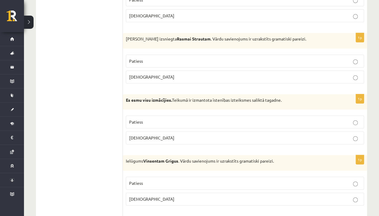
scroll to position [1244, 0]
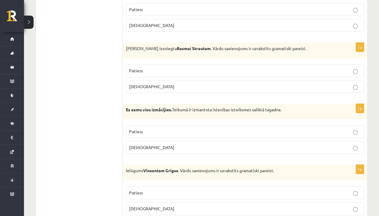
click at [145, 128] on p "Patiess" at bounding box center [244, 131] width 231 height 6
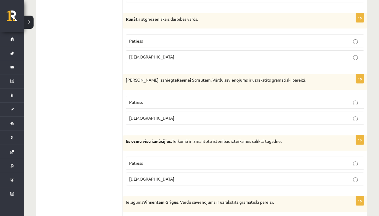
scroll to position [1184, 0]
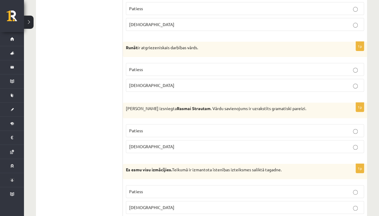
click at [144, 127] on p "Patiess" at bounding box center [244, 130] width 231 height 6
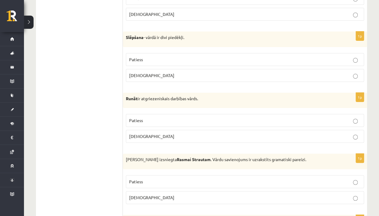
scroll to position [1124, 0]
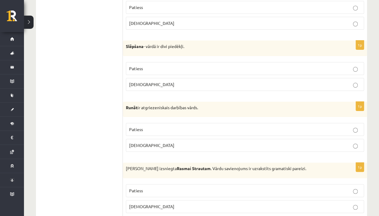
click at [147, 123] on label "Patiess" at bounding box center [245, 129] width 238 height 13
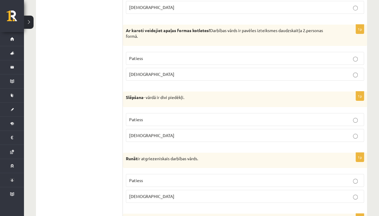
scroll to position [1064, 0]
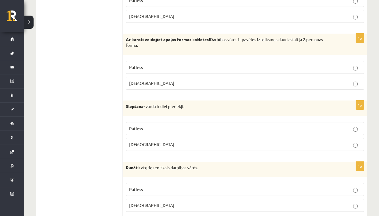
click at [160, 125] on p "Patiess" at bounding box center [244, 128] width 231 height 6
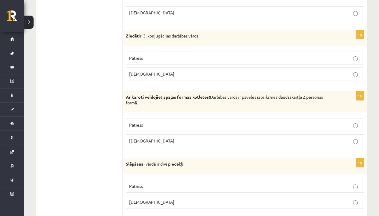
scroll to position [1005, 0]
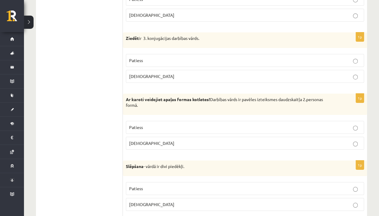
click at [149, 140] on p "Aplams" at bounding box center [244, 143] width 231 height 6
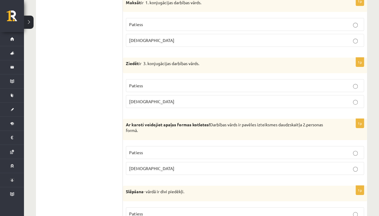
scroll to position [945, 0]
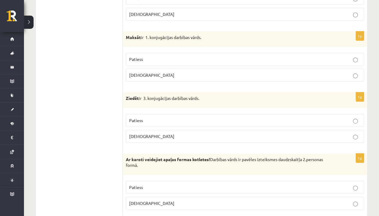
click at [160, 114] on label "Patiess" at bounding box center [245, 120] width 238 height 13
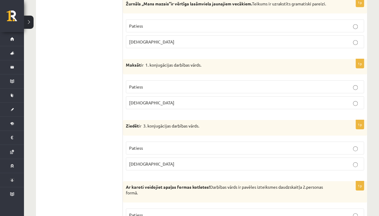
scroll to position [885, 0]
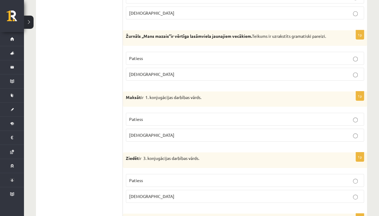
click at [158, 116] on p "Patiess" at bounding box center [244, 119] width 231 height 6
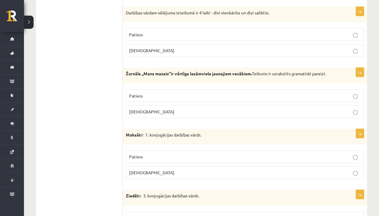
scroll to position [855, 0]
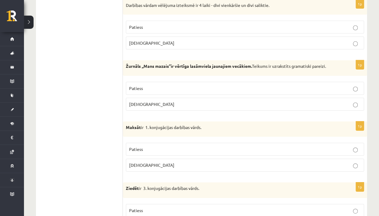
click at [147, 85] on p "Patiess" at bounding box center [244, 88] width 231 height 6
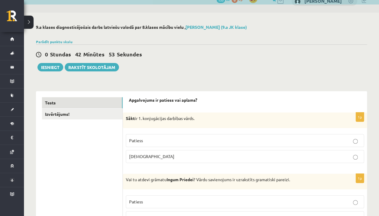
scroll to position [0, 0]
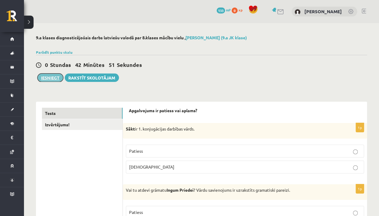
click at [47, 74] on button "Iesniegt" at bounding box center [50, 77] width 26 height 8
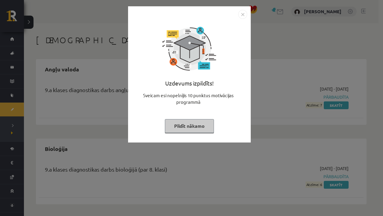
click at [241, 19] on img "Close" at bounding box center [242, 14] width 9 height 9
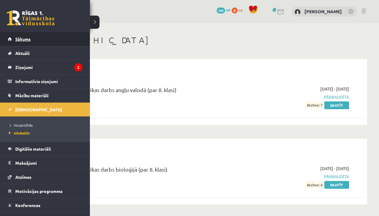
click at [8, 35] on link "Sākums" at bounding box center [45, 39] width 75 height 14
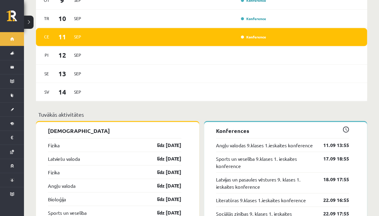
scroll to position [539, 0]
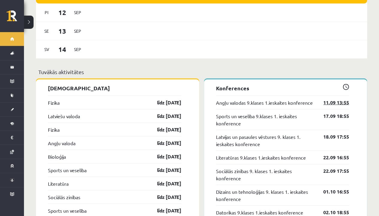
click at [325, 98] on link "11.09 13:55" at bounding box center [331, 101] width 35 height 7
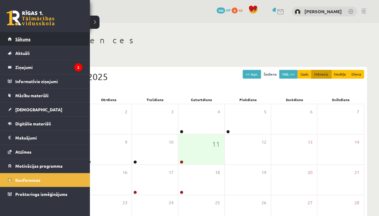
click at [15, 35] on link "Sākums" at bounding box center [45, 39] width 75 height 14
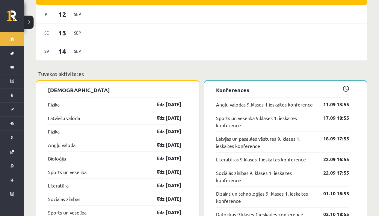
scroll to position [539, 0]
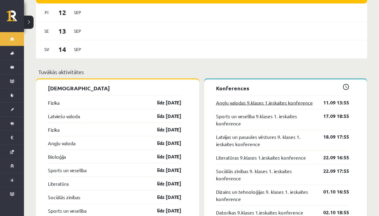
click at [270, 99] on link "Angļu valodas 9.klases 1.ieskaites konference" at bounding box center [264, 101] width 97 height 7
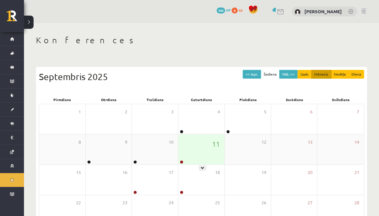
click at [180, 157] on div "11" at bounding box center [201, 149] width 46 height 30
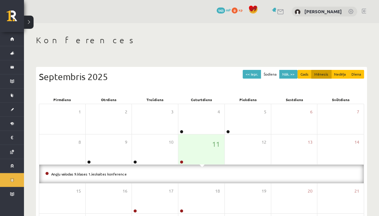
click at [179, 175] on li "Angļu valodas 9.klases 1.ieskaites konference" at bounding box center [201, 173] width 312 height 7
click at [112, 174] on link "Angļu valodas 9.klases 1.ieskaites konference" at bounding box center [88, 173] width 75 height 5
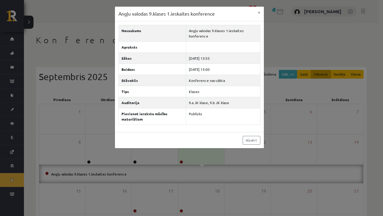
click at [272, 35] on div "Angļu valodas 9.klases 1.ieskaites konference × Nosaukums Angļu valodas 9.klase…" at bounding box center [191, 108] width 383 height 216
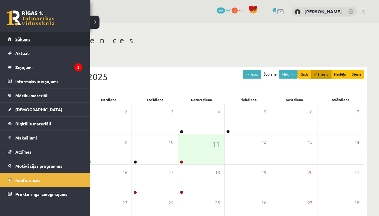
click at [19, 37] on span "Sākums" at bounding box center [22, 38] width 15 height 5
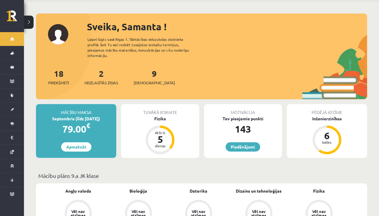
scroll to position [90, 0]
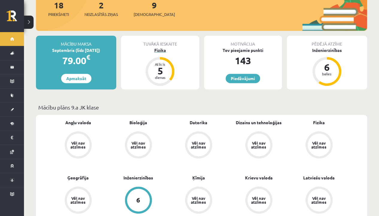
click at [161, 62] on div "Atlicis" at bounding box center [160, 64] width 18 height 4
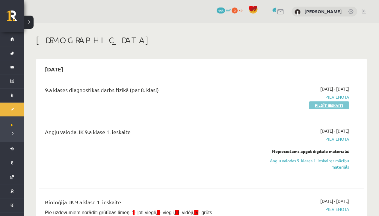
click at [319, 104] on link "Pildīt ieskaiti" at bounding box center [329, 105] width 40 height 8
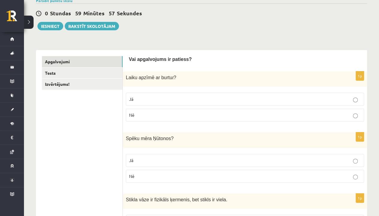
scroll to position [60, 0]
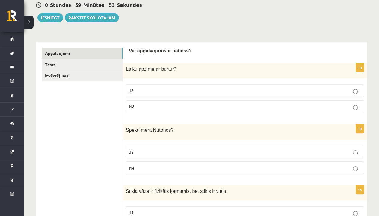
click at [180, 101] on label "Nē" at bounding box center [245, 106] width 238 height 13
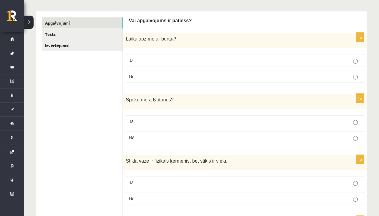
scroll to position [120, 0]
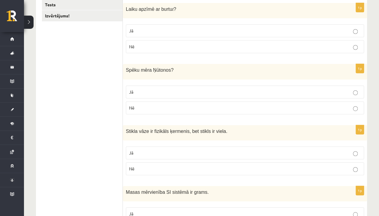
click at [151, 89] on p "Jā" at bounding box center [244, 92] width 231 height 6
click at [206, 142] on div "1p Stikla vāze ir fizikāls ķermenis, bet stikls ir viela. Jā Nē" at bounding box center [245, 152] width 244 height 55
click at [206, 146] on label "Jā" at bounding box center [245, 152] width 238 height 13
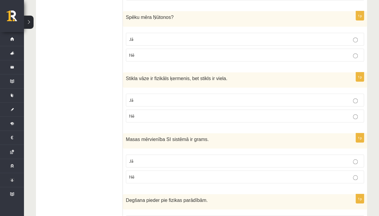
scroll to position [210, 0]
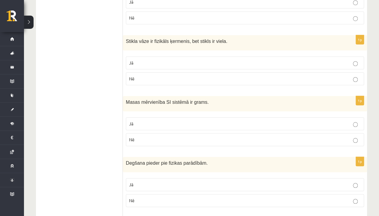
click at [352, 124] on p "Jā" at bounding box center [244, 123] width 231 height 6
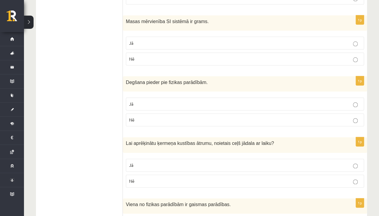
scroll to position [299, 0]
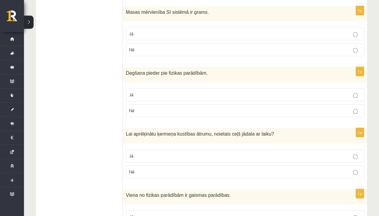
click at [217, 91] on p "Jā" at bounding box center [244, 94] width 231 height 6
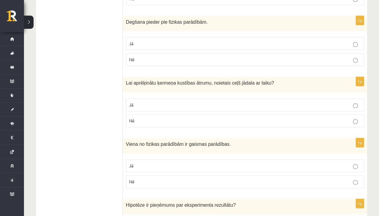
scroll to position [359, 0]
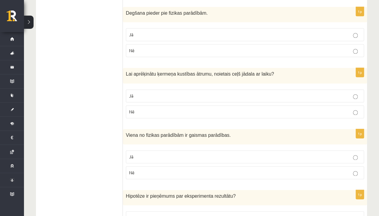
drag, startPoint x: 221, startPoint y: 101, endPoint x: 107, endPoint y: 67, distance: 118.7
click at [260, 86] on fieldset "Jā Nē" at bounding box center [245, 103] width 238 height 34
click at [260, 89] on label "Jā" at bounding box center [245, 95] width 238 height 13
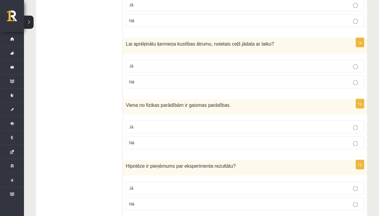
scroll to position [419, 0]
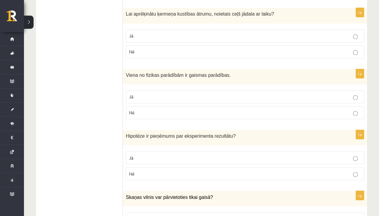
click at [195, 93] on p "Jā" at bounding box center [244, 96] width 231 height 6
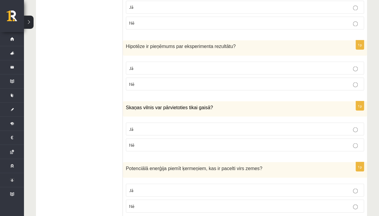
scroll to position [509, 0]
click at [184, 64] on p "Jā" at bounding box center [244, 67] width 231 height 6
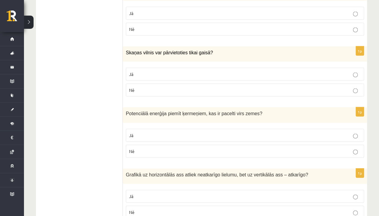
scroll to position [569, 0]
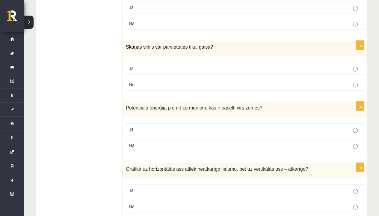
click at [193, 81] on p "Nē" at bounding box center [244, 84] width 231 height 6
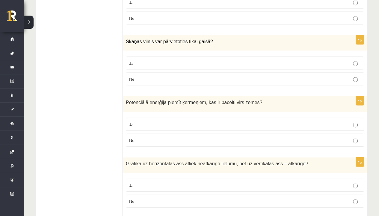
scroll to position [629, 0]
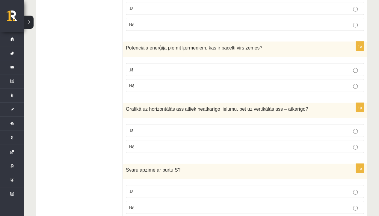
click at [198, 84] on p "Nē" at bounding box center [244, 85] width 231 height 6
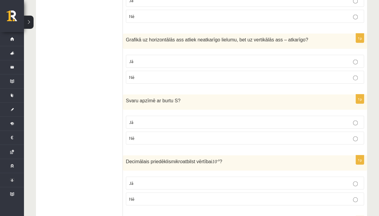
scroll to position [688, 0]
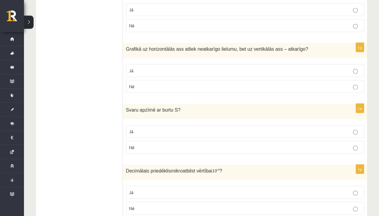
click at [181, 67] on p "Jā" at bounding box center [244, 70] width 231 height 6
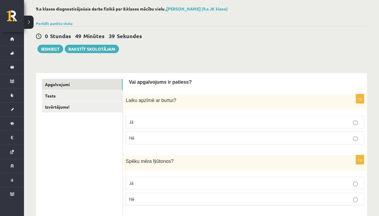
scroll to position [60, 0]
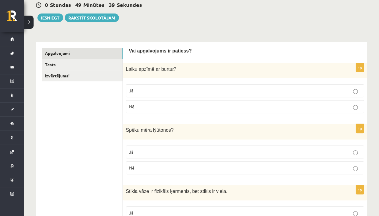
click at [261, 85] on label "Jā" at bounding box center [245, 90] width 238 height 13
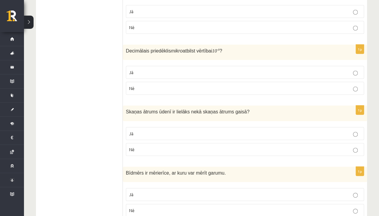
scroll to position [1007, 0]
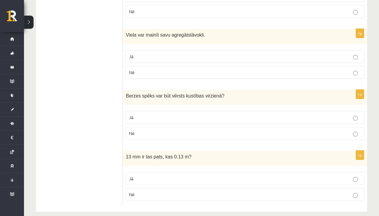
click at [190, 191] on p "Nē" at bounding box center [244, 194] width 231 height 6
click at [156, 130] on p "Nē" at bounding box center [244, 133] width 231 height 6
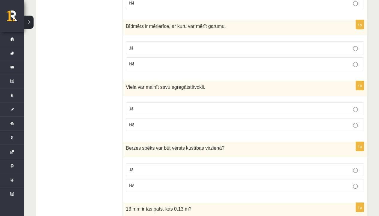
scroll to position [947, 0]
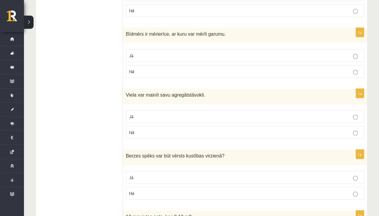
click at [161, 129] on p "Nē" at bounding box center [244, 132] width 231 height 6
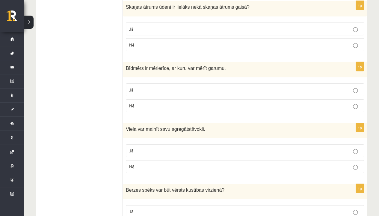
scroll to position [887, 0]
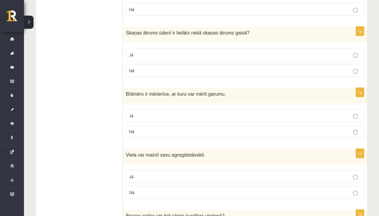
click at [177, 112] on p "Jā" at bounding box center [244, 115] width 231 height 6
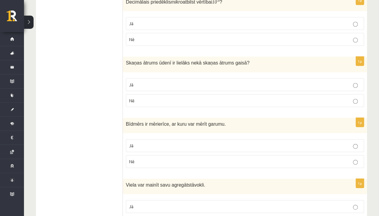
scroll to position [827, 0]
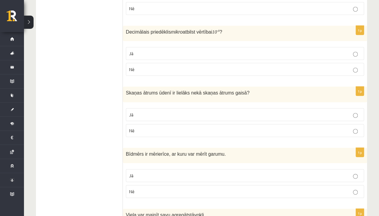
click at [155, 127] on p "Nē" at bounding box center [244, 130] width 231 height 6
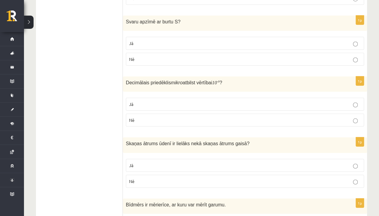
scroll to position [767, 0]
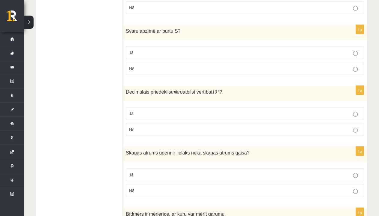
click at [163, 126] on p "Nē" at bounding box center [244, 129] width 231 height 6
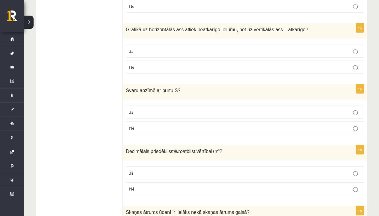
scroll to position [707, 0]
click at [164, 122] on label "Nē" at bounding box center [245, 128] width 238 height 13
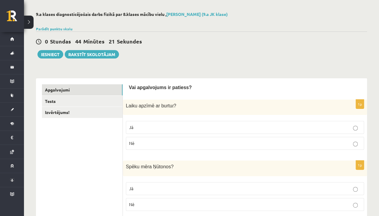
scroll to position [0, 0]
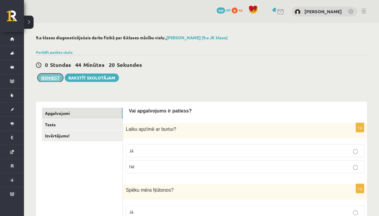
click at [49, 79] on button "Iesniegt" at bounding box center [50, 77] width 26 height 8
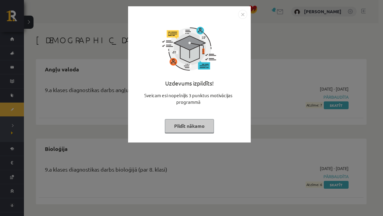
click at [245, 13] on img "Close" at bounding box center [242, 14] width 9 height 9
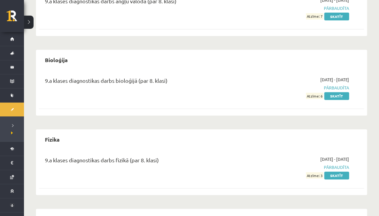
scroll to position [158, 0]
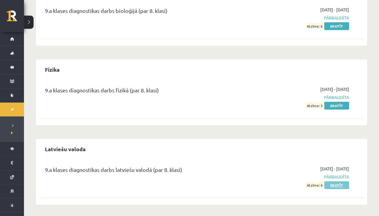
click at [333, 186] on link "Skatīt" at bounding box center [336, 185] width 25 height 8
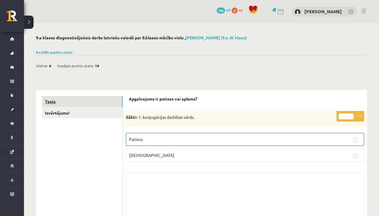
click at [67, 99] on link "Tests" at bounding box center [82, 101] width 81 height 11
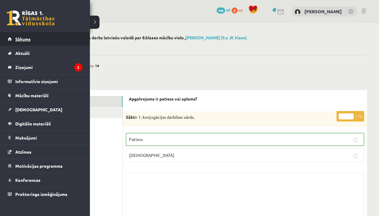
click at [29, 41] on link "Sākums" at bounding box center [45, 39] width 75 height 14
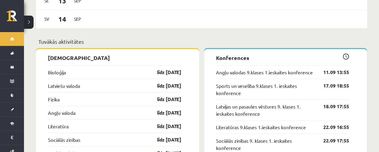
scroll to position [599, 0]
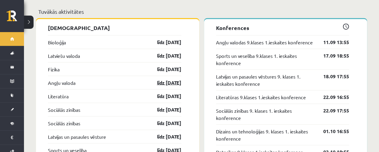
click at [166, 79] on link "līdz 15.09.25" at bounding box center [163, 82] width 35 height 7
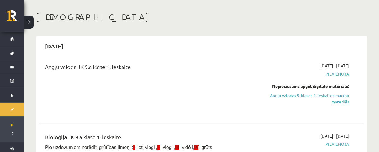
scroll to position [60, 0]
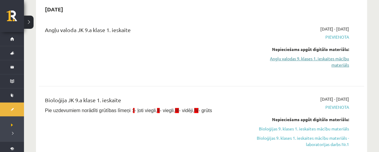
click at [299, 58] on link "Angļu valodas 9. klases 1. ieskaites mācību materiāls" at bounding box center [301, 61] width 95 height 13
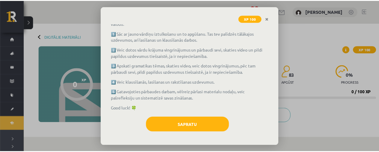
scroll to position [59, 0]
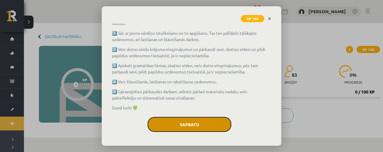
click at [194, 126] on button "Sapratu" at bounding box center [190, 124] width 84 height 15
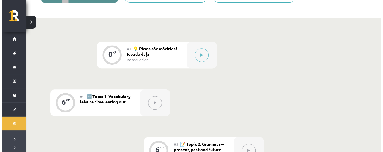
scroll to position [90, 0]
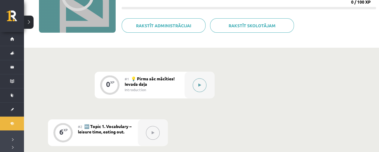
click at [196, 87] on button at bounding box center [199, 85] width 14 height 14
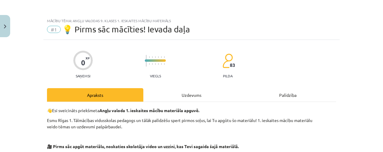
click at [204, 97] on div "Uzdevums" at bounding box center [191, 94] width 96 height 13
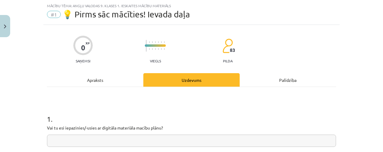
scroll to position [75, 0]
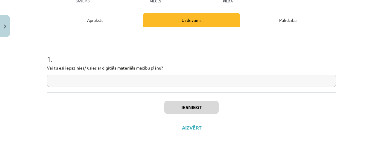
click at [121, 21] on div "Apraksts" at bounding box center [95, 19] width 96 height 13
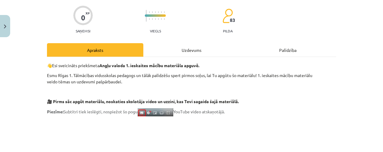
click at [186, 52] on div "Uzdevums" at bounding box center [191, 49] width 96 height 13
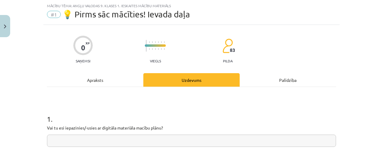
scroll to position [45, 0]
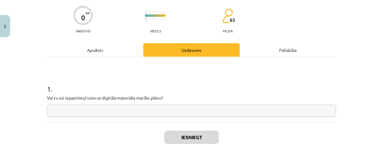
click at [292, 51] on div "Palīdzība" at bounding box center [288, 49] width 96 height 13
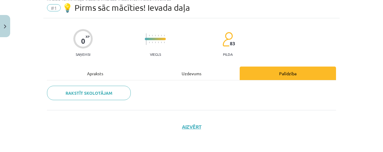
scroll to position [21, 0]
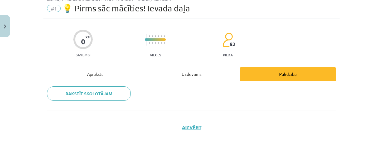
click at [124, 77] on div "Apraksts" at bounding box center [95, 73] width 96 height 13
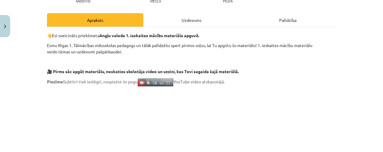
scroll to position [45, 0]
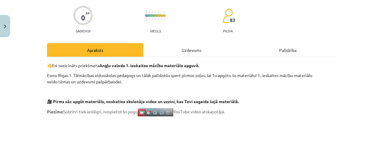
click at [190, 51] on div "Uzdevums" at bounding box center [191, 49] width 96 height 13
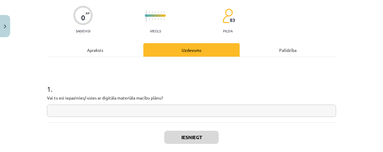
click at [122, 113] on input "text" at bounding box center [191, 110] width 289 height 12
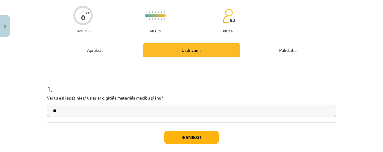
type input "**"
click at [200, 131] on button "Iesniegt" at bounding box center [191, 137] width 54 height 13
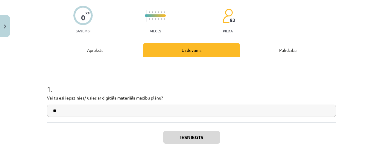
click at [153, 17] on div at bounding box center [155, 19] width 21 height 4
click at [168, 22] on div "0 XP Saņemsi Viegls 83 pilda" at bounding box center [191, 17] width 289 height 31
click at [152, 15] on progress at bounding box center [155, 15] width 21 height 2
click at [146, 14] on div at bounding box center [155, 12] width 21 height 4
click at [201, 82] on h1 "1 ." at bounding box center [191, 83] width 289 height 19
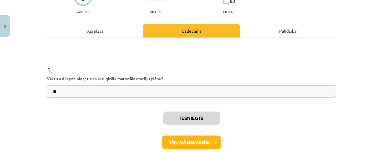
scroll to position [94, 0]
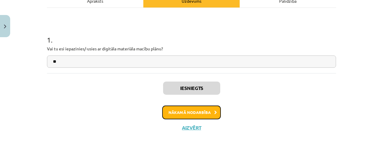
click at [205, 113] on button "Nākamā nodarbība" at bounding box center [191, 112] width 59 height 14
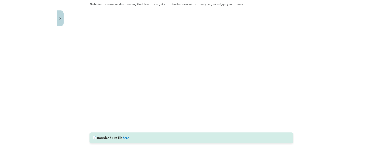
scroll to position [120, 0]
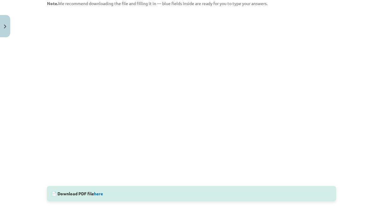
click at [104, 151] on div "📄 Download PDF file here" at bounding box center [191, 193] width 289 height 15
click at [98, 151] on div "📄 Download PDF file here" at bounding box center [191, 193] width 289 height 15
click at [98, 151] on link "here" at bounding box center [98, 192] width 9 height 5
